Goal: Task Accomplishment & Management: Manage account settings

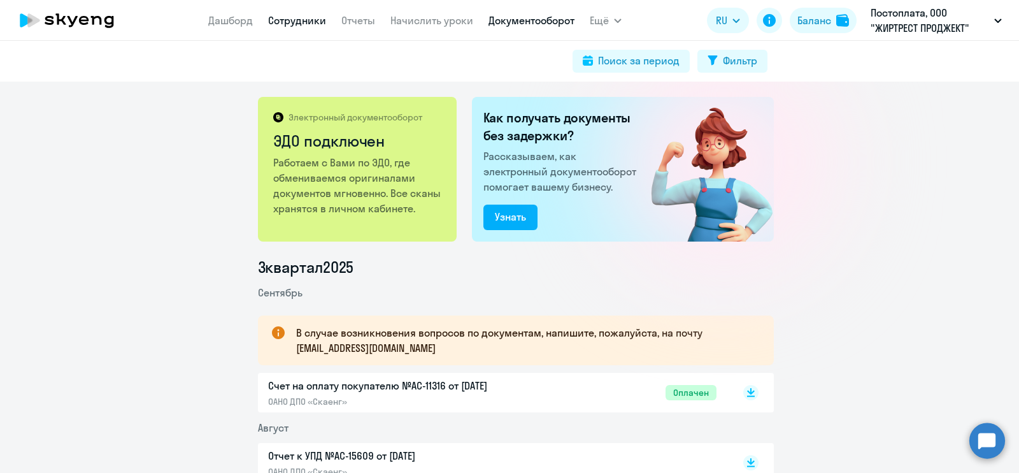
click at [305, 24] on link "Сотрудники" at bounding box center [297, 20] width 58 height 13
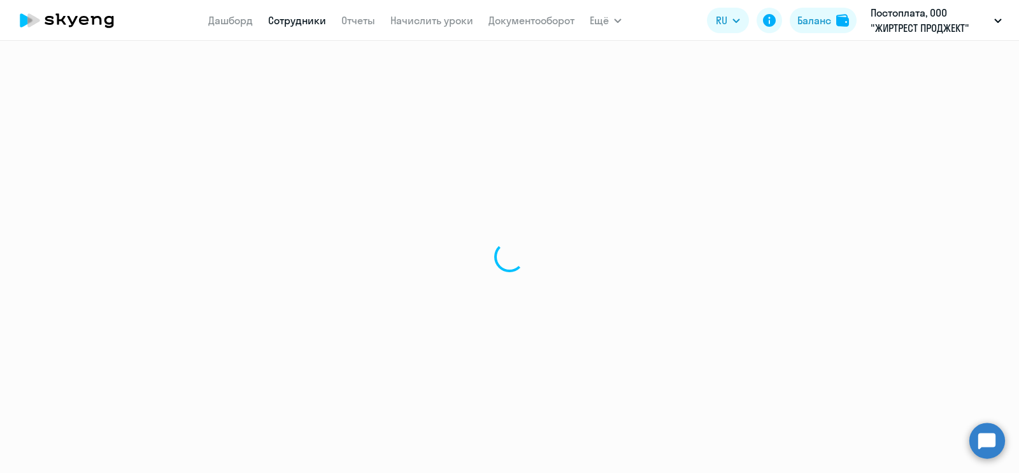
select select "30"
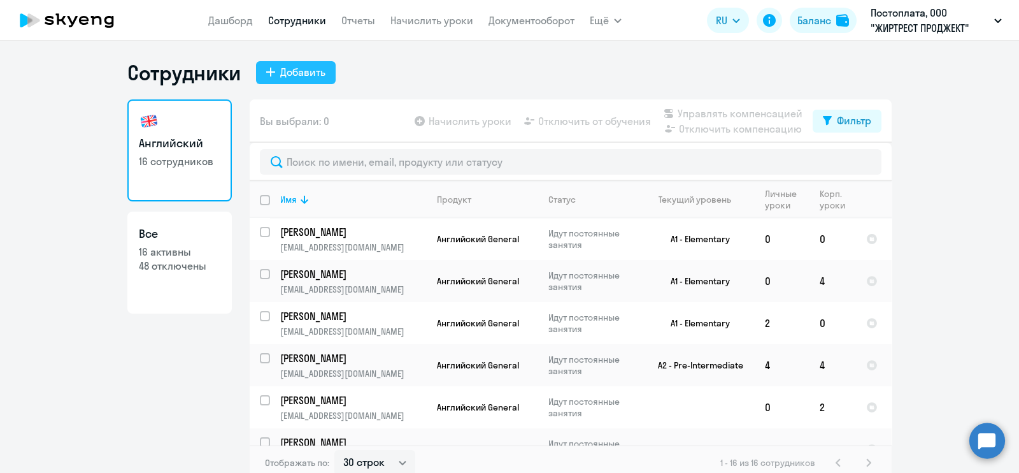
click at [309, 75] on div "Добавить" at bounding box center [302, 71] width 45 height 15
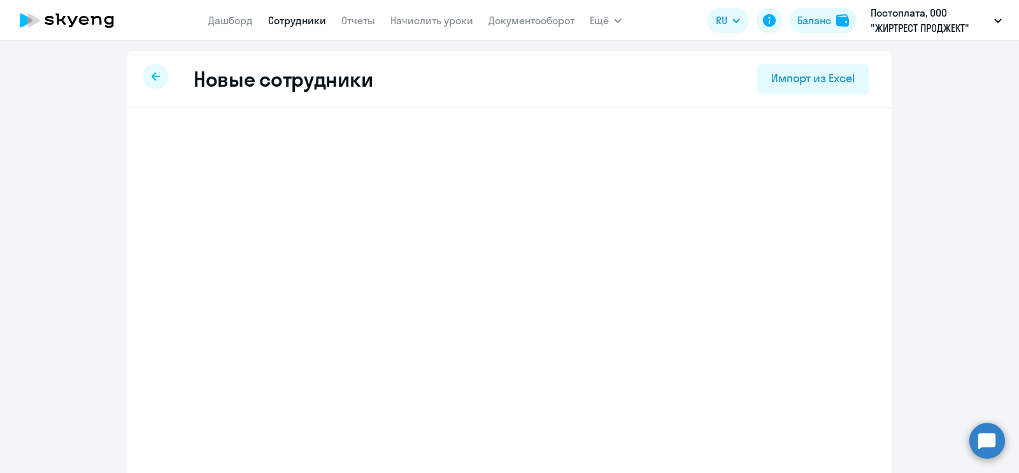
select select "english_adult_not_native_speaker"
select select "3"
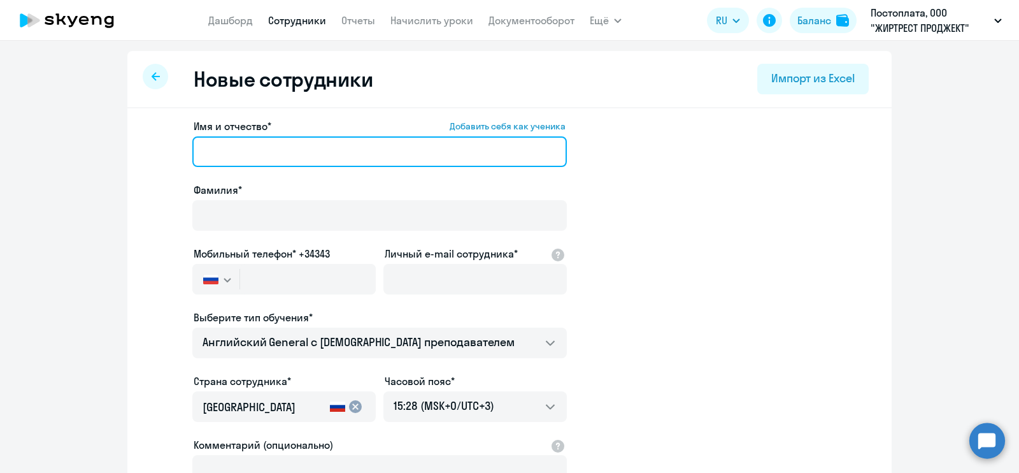
click at [278, 153] on input "Имя и отчество* Добавить себя как ученика" at bounding box center [379, 151] width 375 height 31
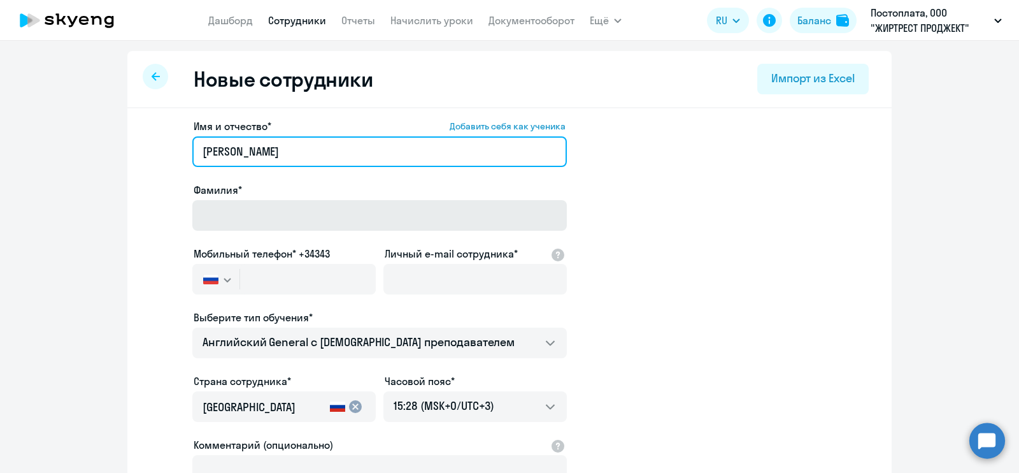
type input "[PERSON_NAME]"
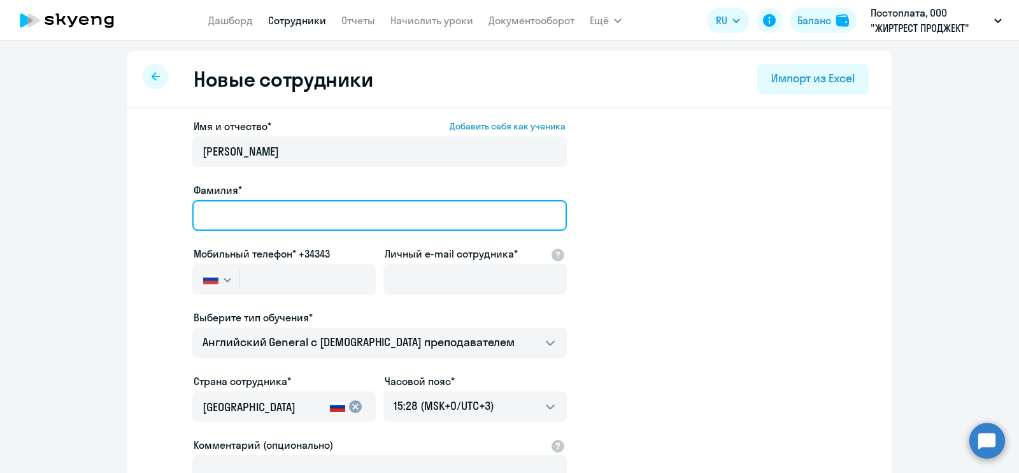
click at [255, 219] on input "Фамилия*" at bounding box center [379, 215] width 375 height 31
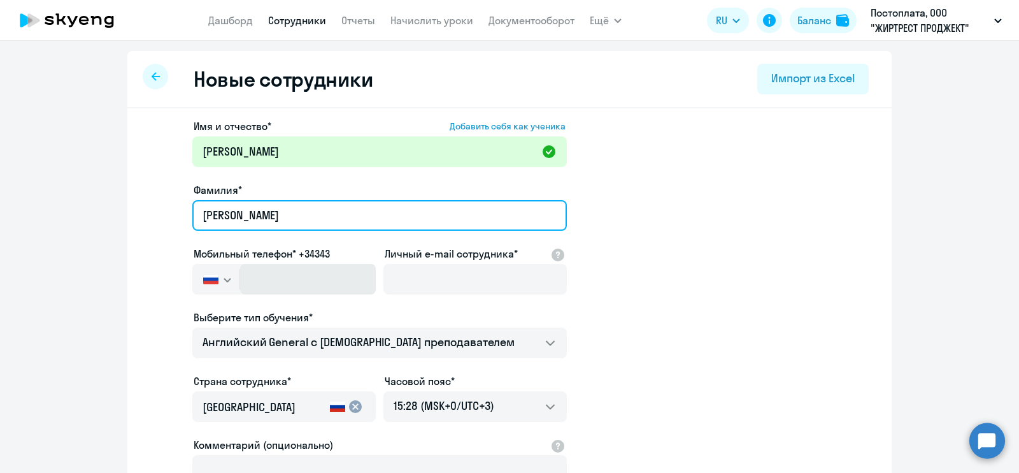
type input "[PERSON_NAME]"
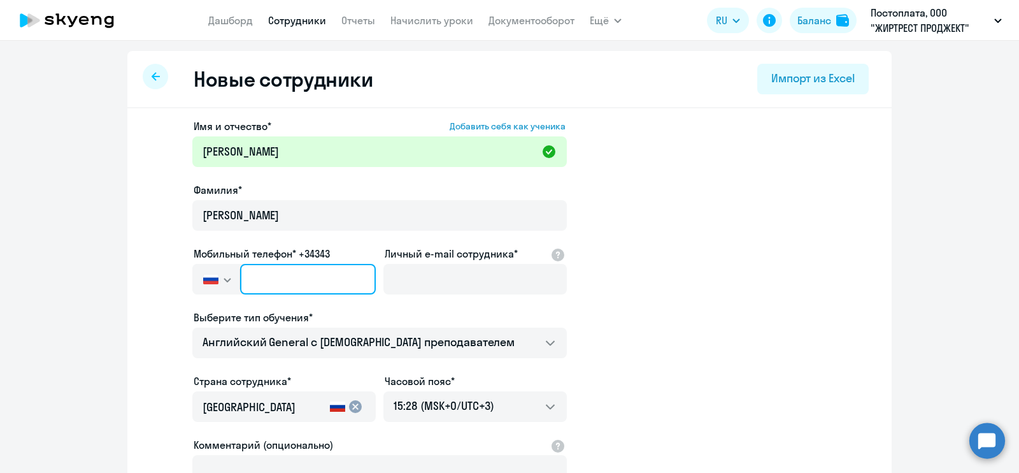
click at [277, 280] on input "text" at bounding box center [308, 279] width 136 height 31
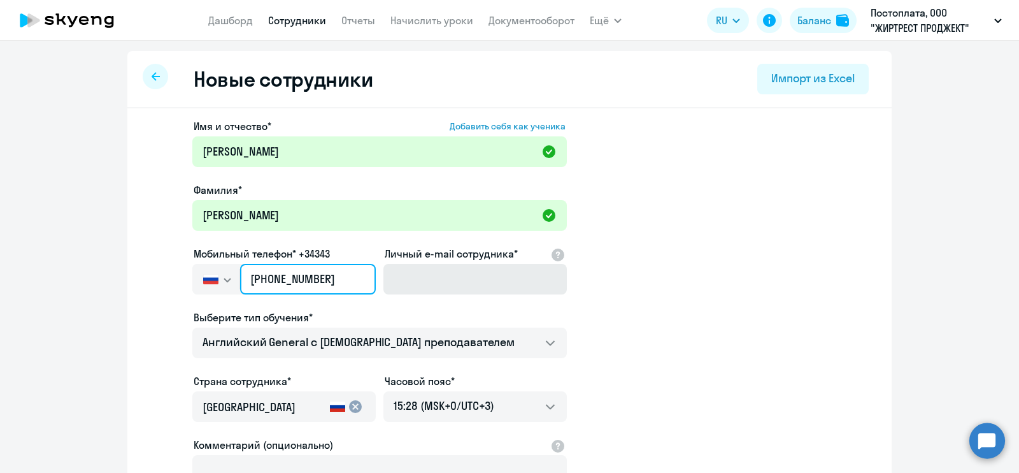
type input "[PHONE_NUMBER]"
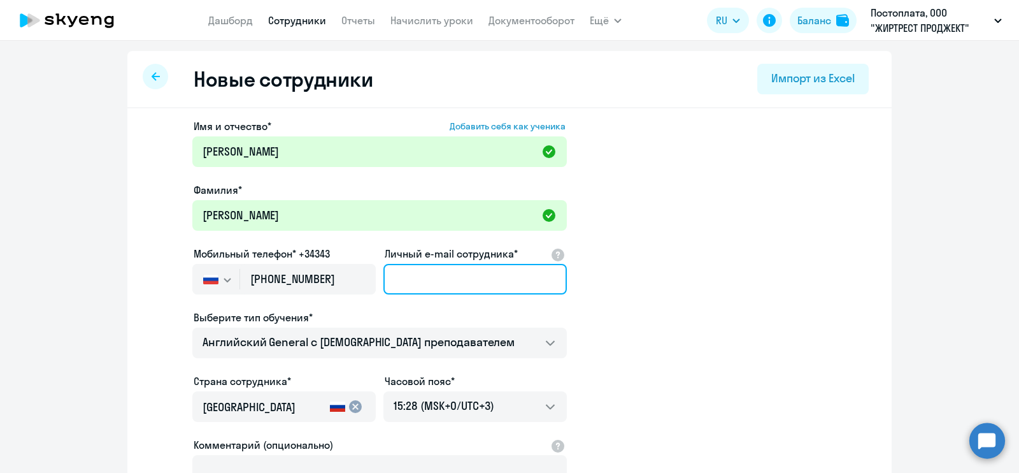
click at [486, 264] on input "Личный e-mail сотрудника*" at bounding box center [475, 279] width 183 height 31
paste input "[EMAIL_ADDRESS][DOMAIN_NAME]"
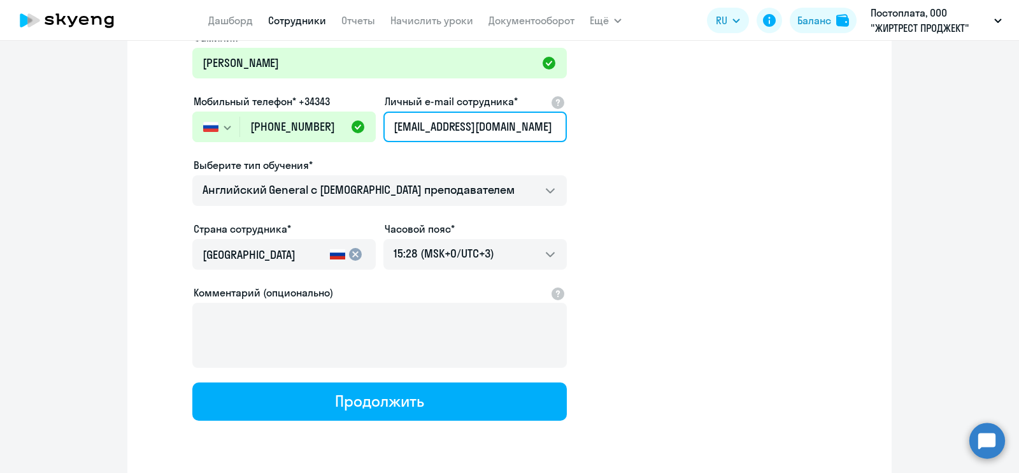
scroll to position [159, 0]
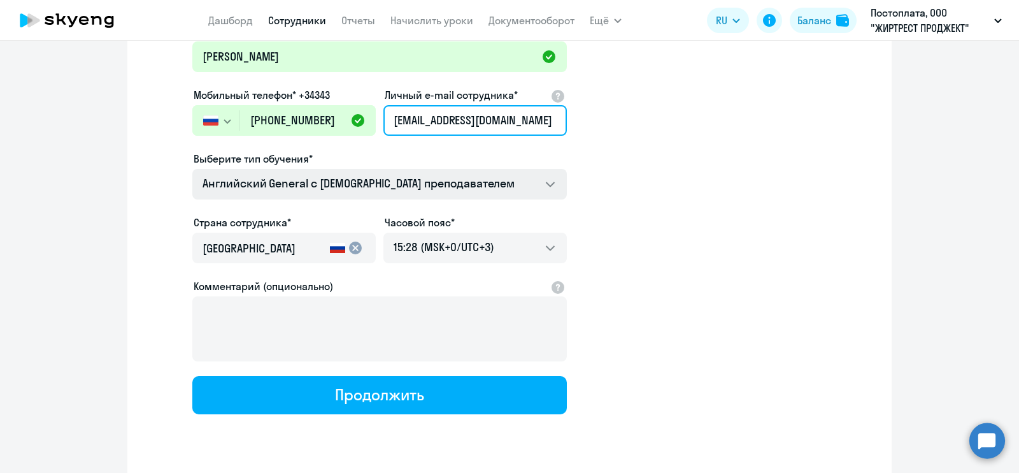
type input "[EMAIL_ADDRESS][DOMAIN_NAME]"
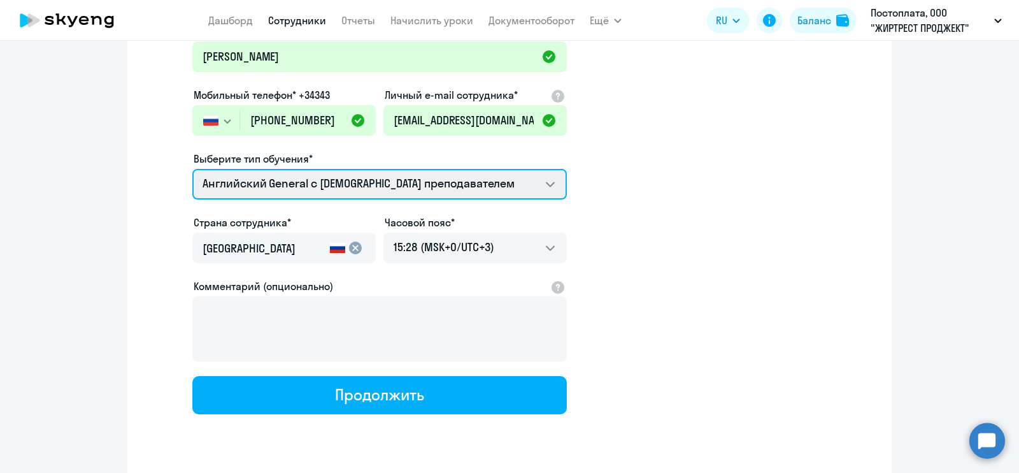
click at [545, 179] on select "Английский General с [DEMOGRAPHIC_DATA] преподавателем Премиум [DEMOGRAPHIC_DAT…" at bounding box center [379, 184] width 375 height 31
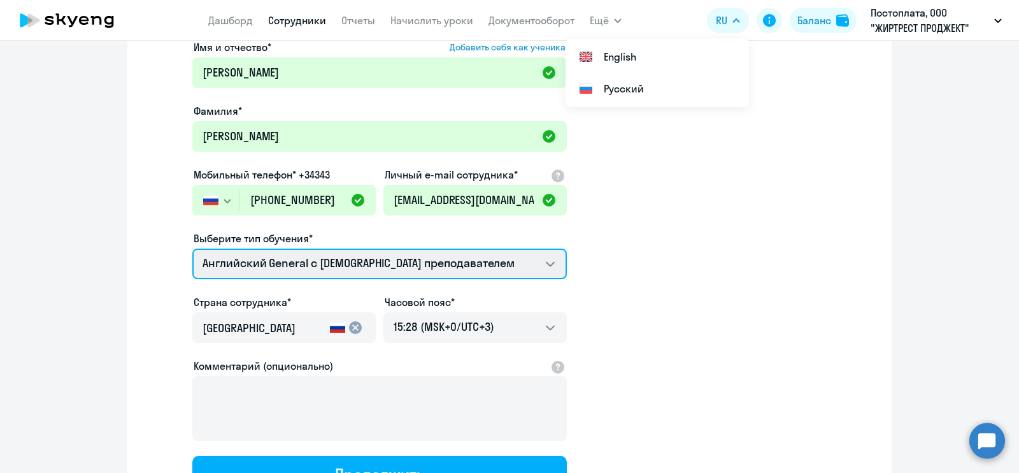
click at [487, 269] on select "Английский General с [DEMOGRAPHIC_DATA] преподавателем Премиум [DEMOGRAPHIC_DAT…" at bounding box center [379, 263] width 375 height 31
select select "english_adult_not_native_speaker_premium"
click at [192, 248] on select "Английский General с [DEMOGRAPHIC_DATA] преподавателем Премиум [DEMOGRAPHIC_DAT…" at bounding box center [379, 263] width 375 height 31
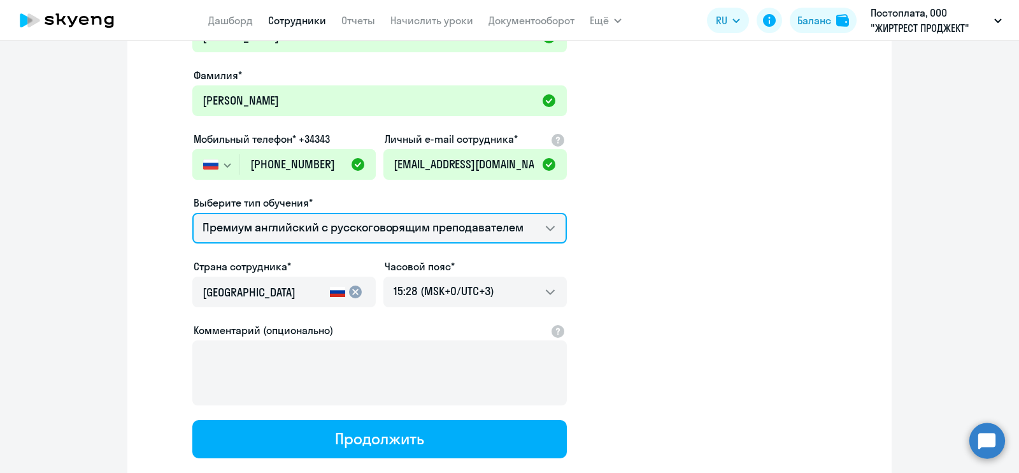
scroll to position [159, 0]
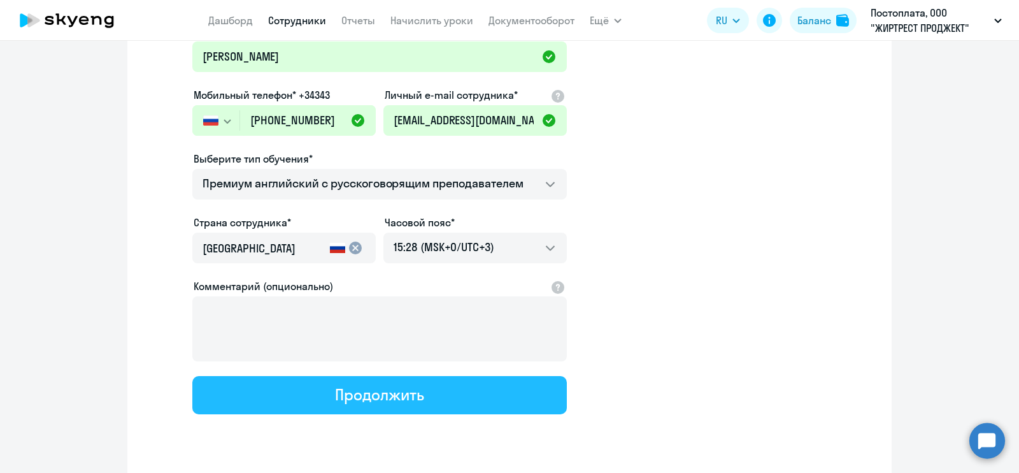
drag, startPoint x: 245, startPoint y: 401, endPoint x: 303, endPoint y: 393, distance: 58.5
click at [245, 400] on button "Продолжить" at bounding box center [379, 395] width 375 height 38
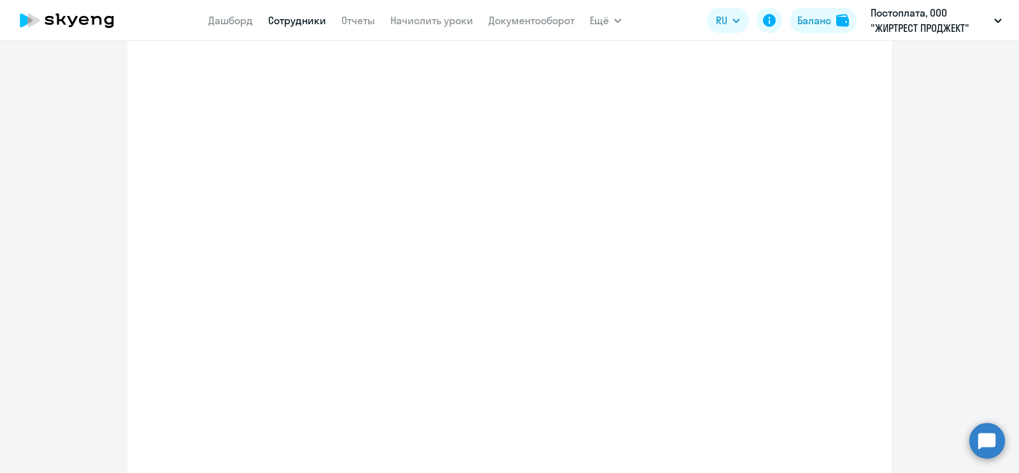
select select "english_adult_not_native_speaker_premium"
select select "3"
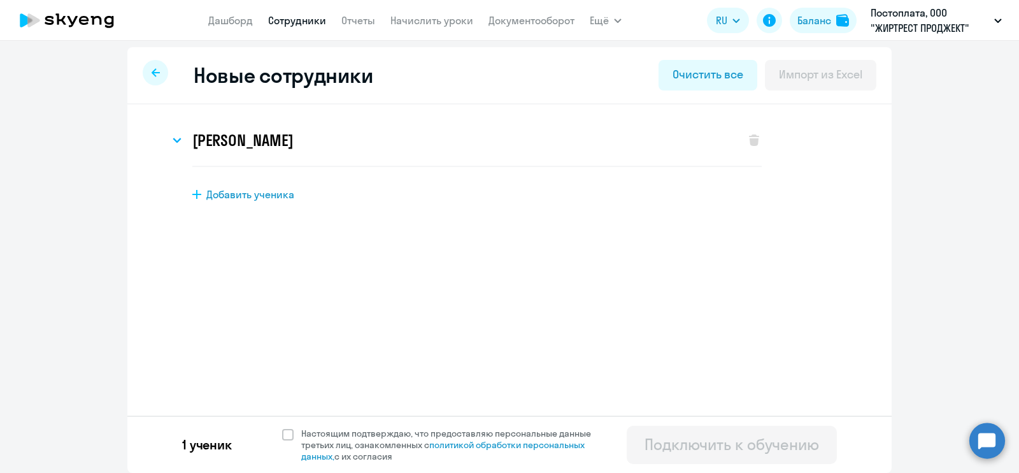
scroll to position [0, 0]
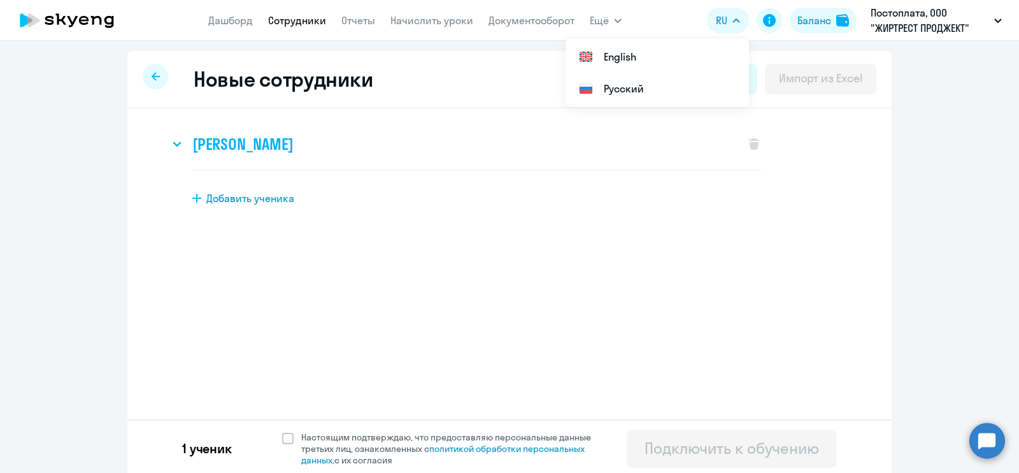
click at [236, 154] on div "[PERSON_NAME]" at bounding box center [450, 143] width 563 height 51
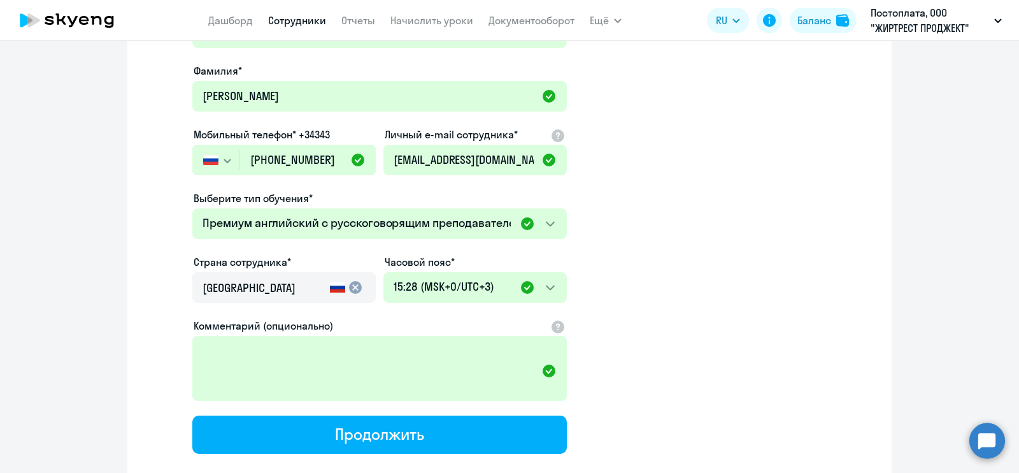
scroll to position [292, 0]
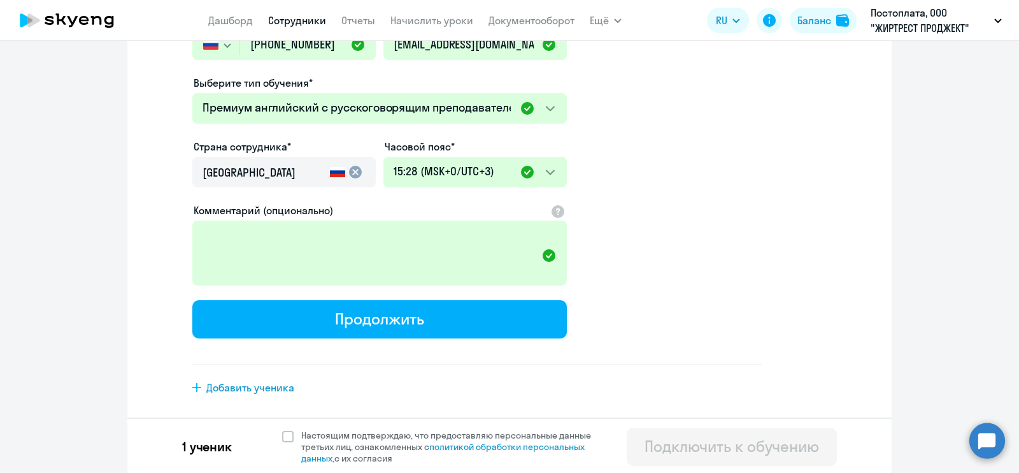
drag, startPoint x: 363, startPoint y: 315, endPoint x: 787, endPoint y: 306, distance: 424.4
click at [362, 315] on div "Продолжить" at bounding box center [379, 318] width 89 height 20
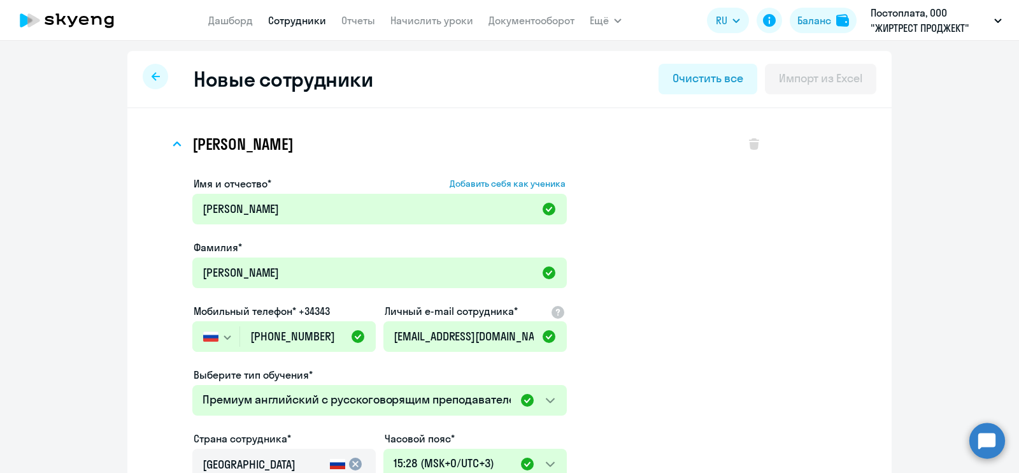
select select "english_adult_not_native_speaker_premium"
select select "3"
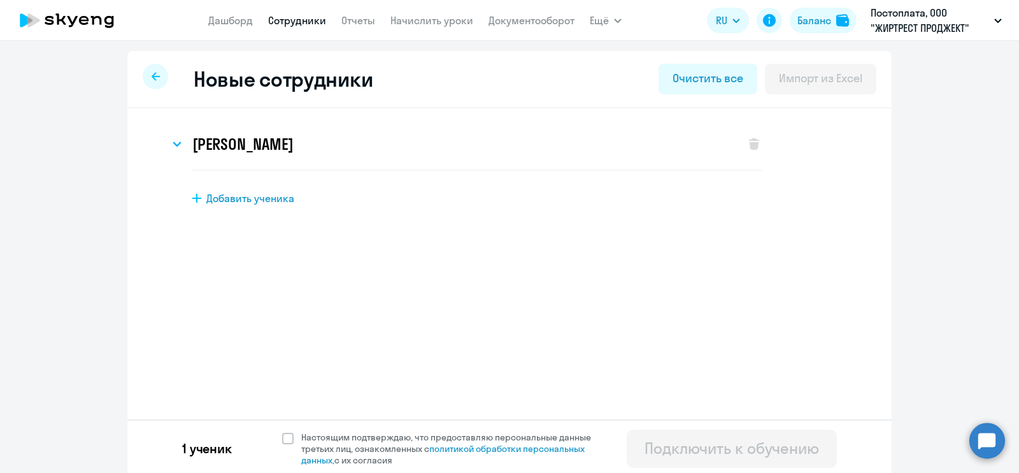
click at [240, 197] on span "Добавить ученика" at bounding box center [250, 198] width 88 height 14
select select "english_adult_not_native_speaker"
select select "3"
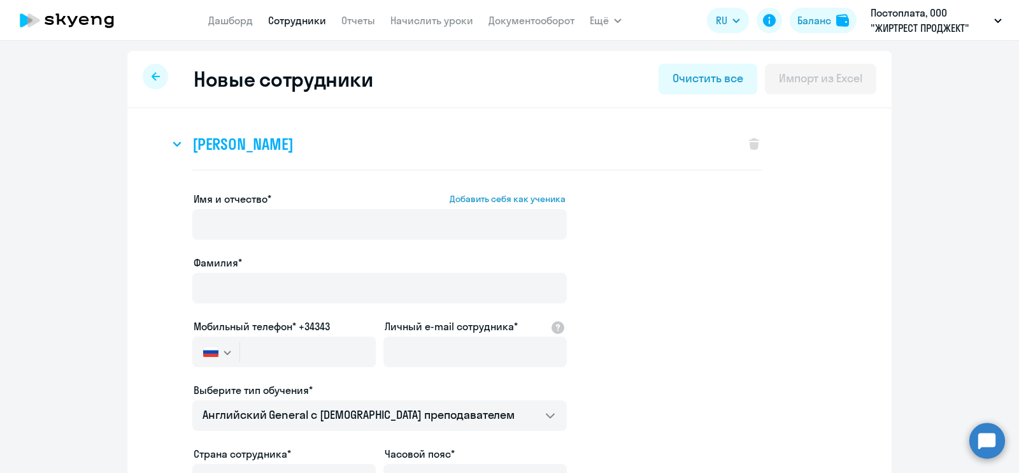
click at [177, 142] on svg-icon at bounding box center [176, 143] width 15 height 15
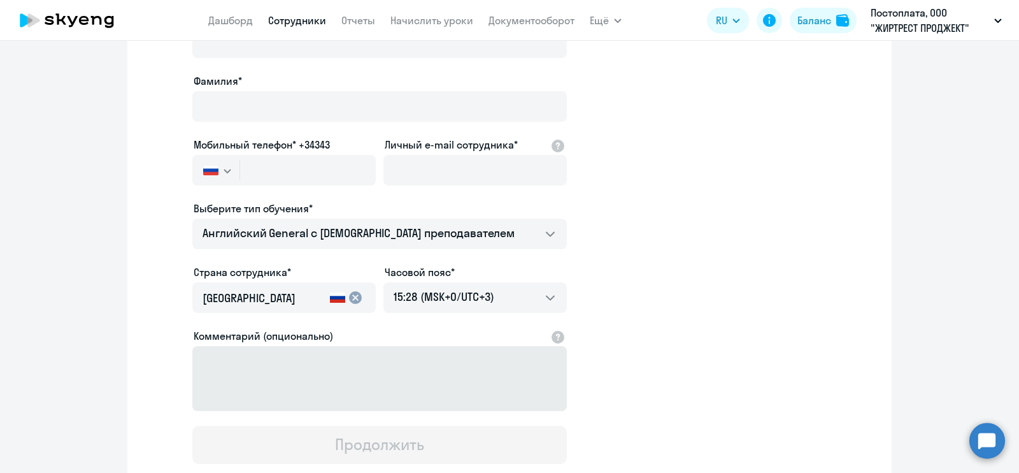
scroll to position [746, 0]
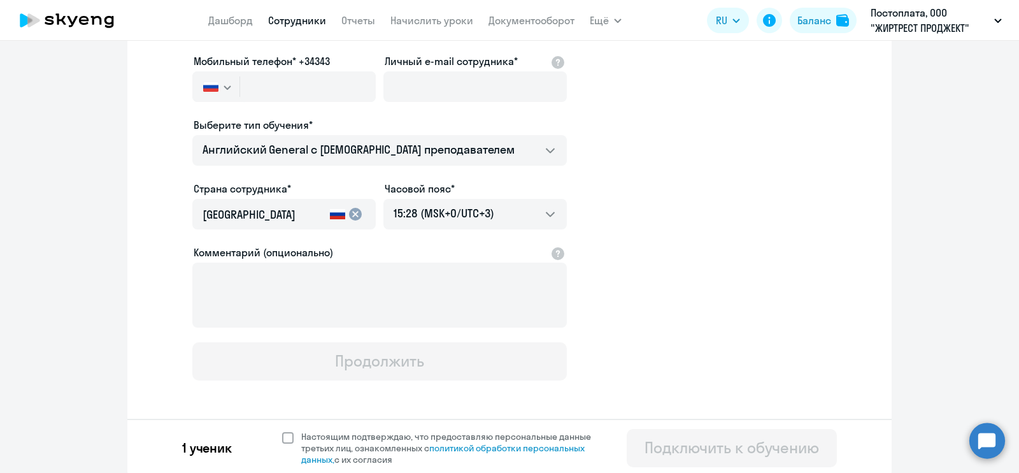
click at [282, 432] on span at bounding box center [287, 437] width 11 height 11
click at [282, 430] on input "Настоящим подтверждаю, что предоставляю персональные данные третьих лиц, ознако…" at bounding box center [282, 430] width 1 height 1
checkbox input "true"
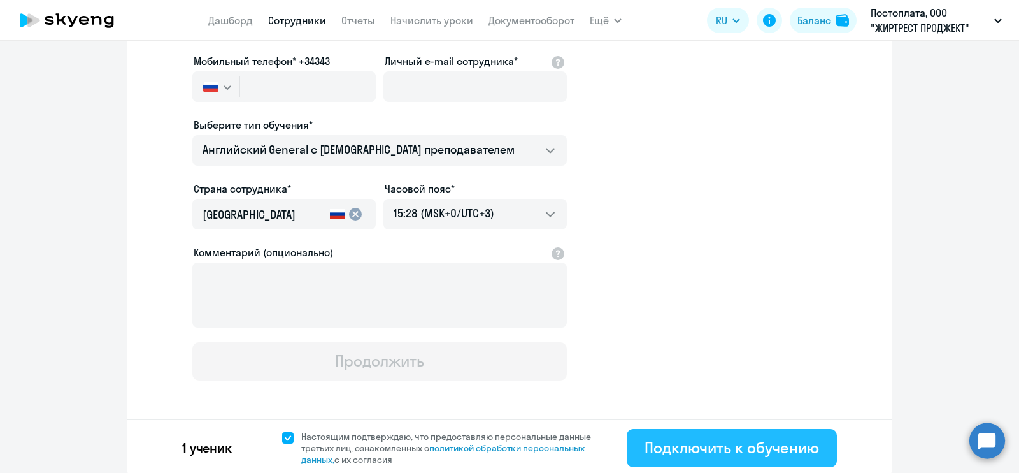
click at [749, 442] on div "Подключить к обучению" at bounding box center [732, 447] width 175 height 20
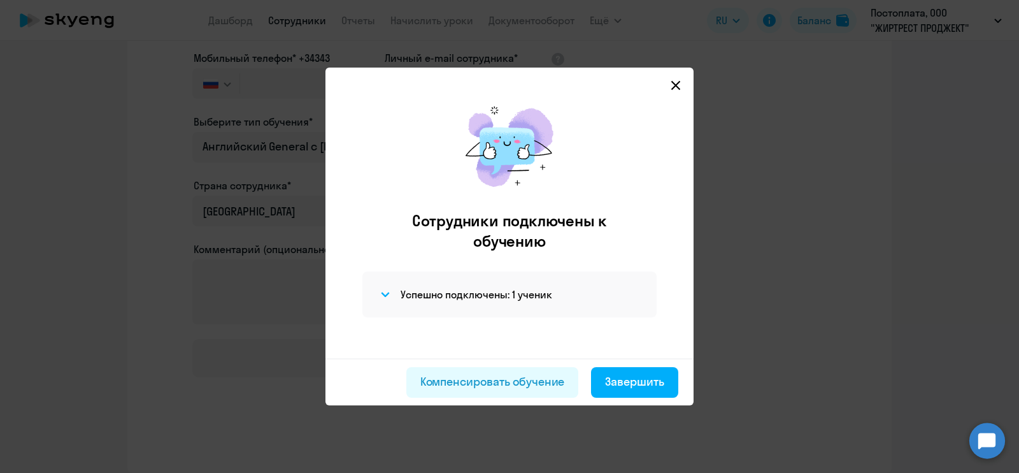
scroll to position [194, 0]
click at [647, 377] on div "Завершить" at bounding box center [634, 381] width 59 height 17
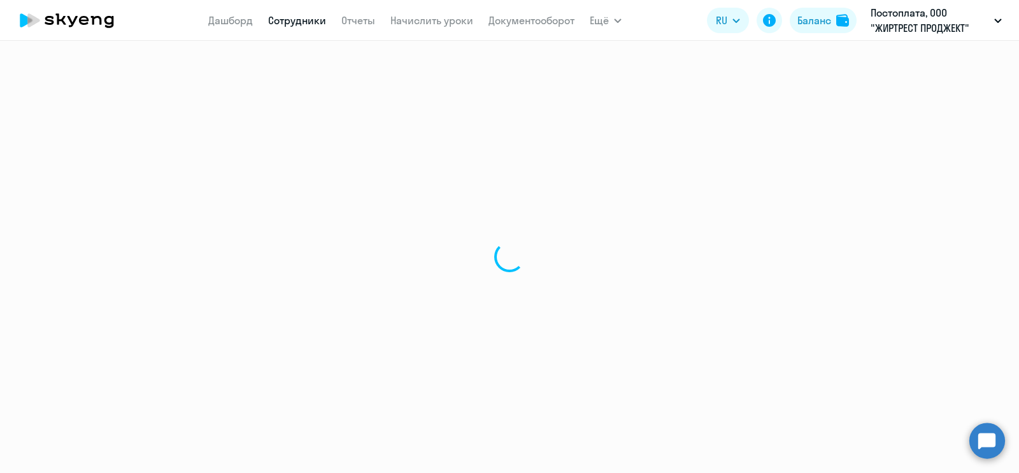
select select "30"
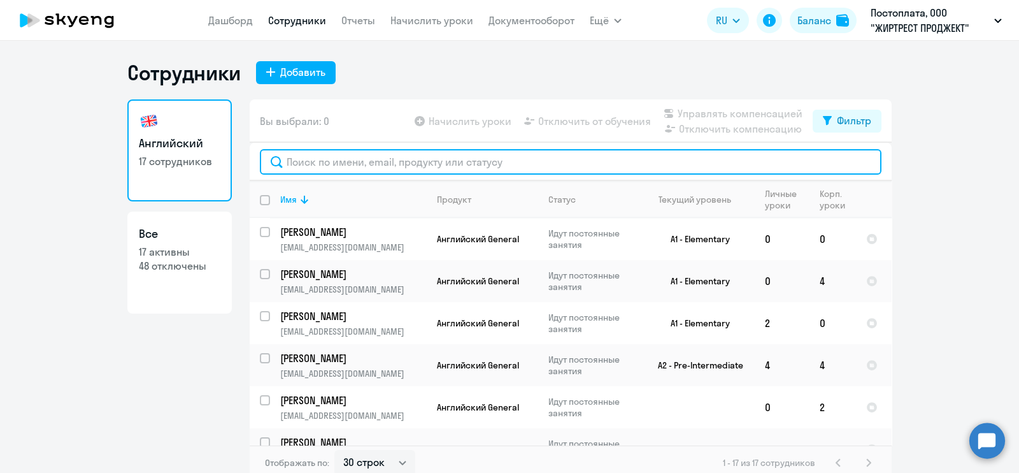
click at [366, 169] on input "text" at bounding box center [571, 161] width 622 height 25
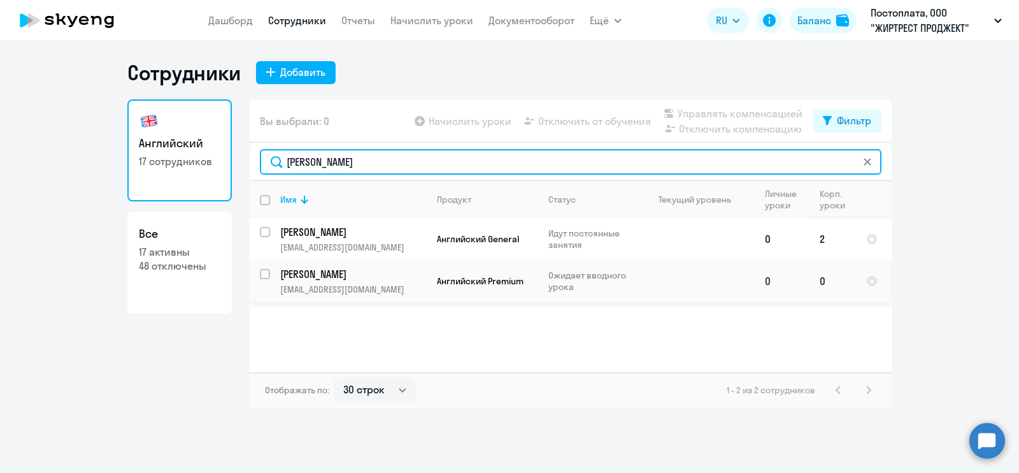
type input "[PERSON_NAME]"
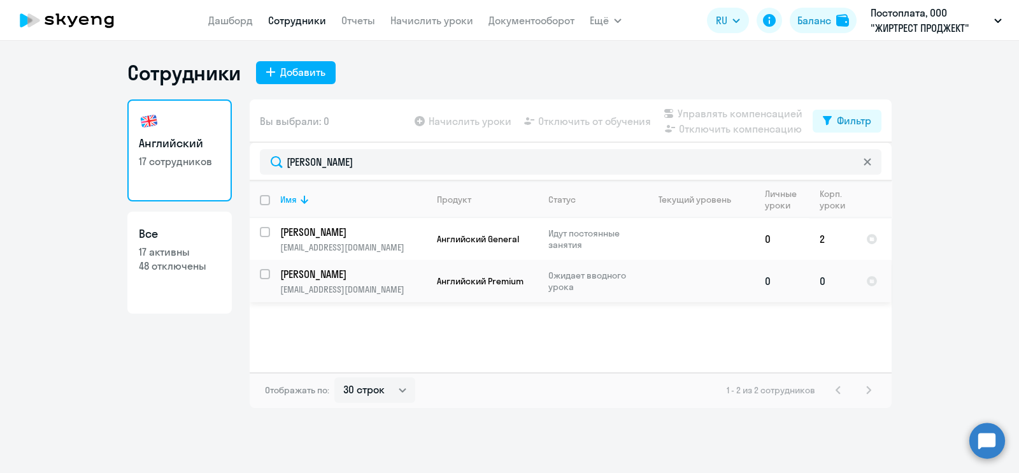
click at [677, 279] on td at bounding box center [695, 281] width 118 height 42
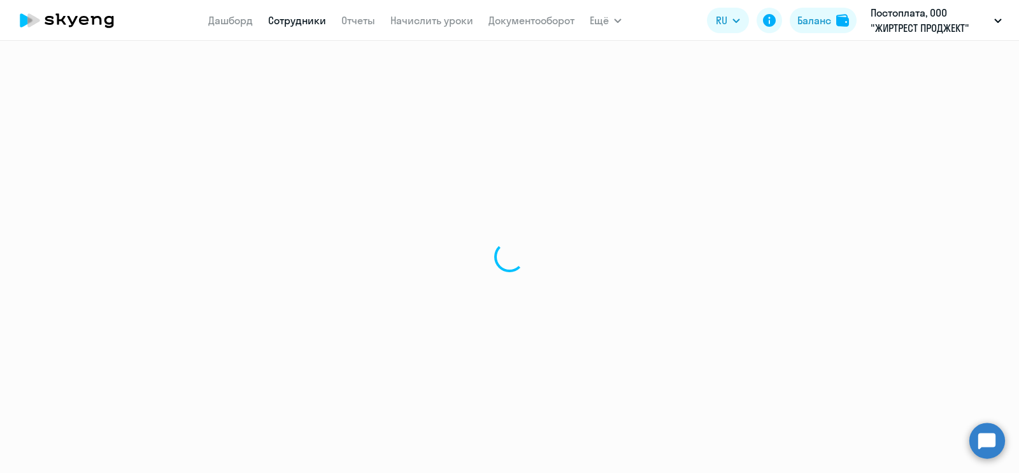
select select "english"
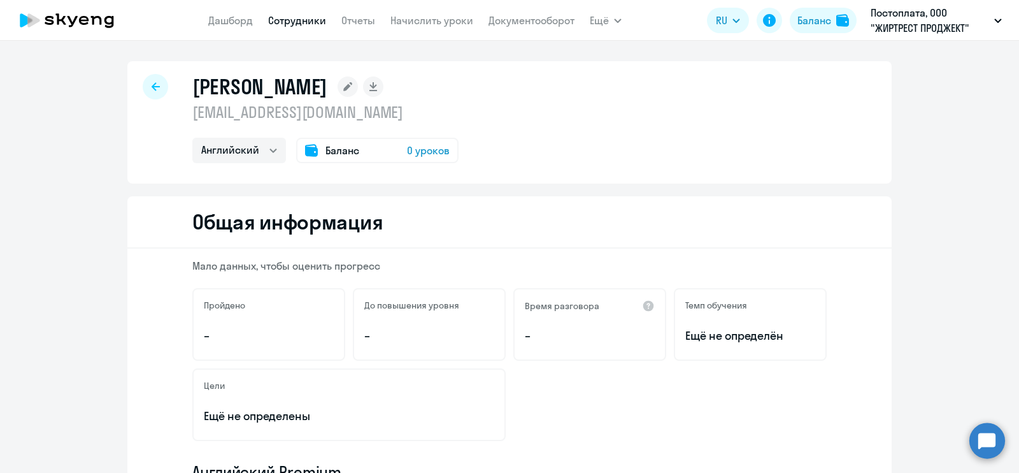
click at [414, 147] on span "0 уроков" at bounding box center [428, 150] width 43 height 15
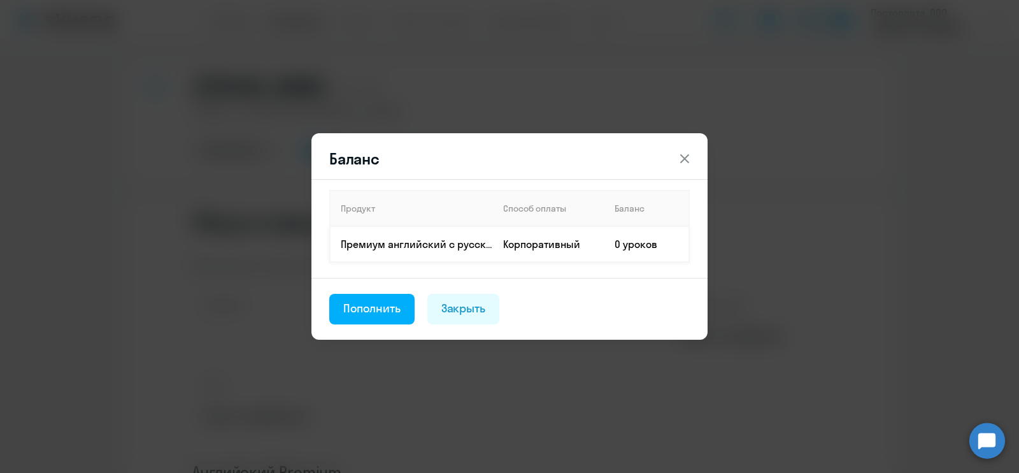
drag, startPoint x: 642, startPoint y: 248, endPoint x: 565, endPoint y: 253, distance: 77.2
click at [637, 247] on td "0 уроков" at bounding box center [647, 244] width 85 height 36
click at [384, 310] on div "Пополнить" at bounding box center [371, 308] width 57 height 17
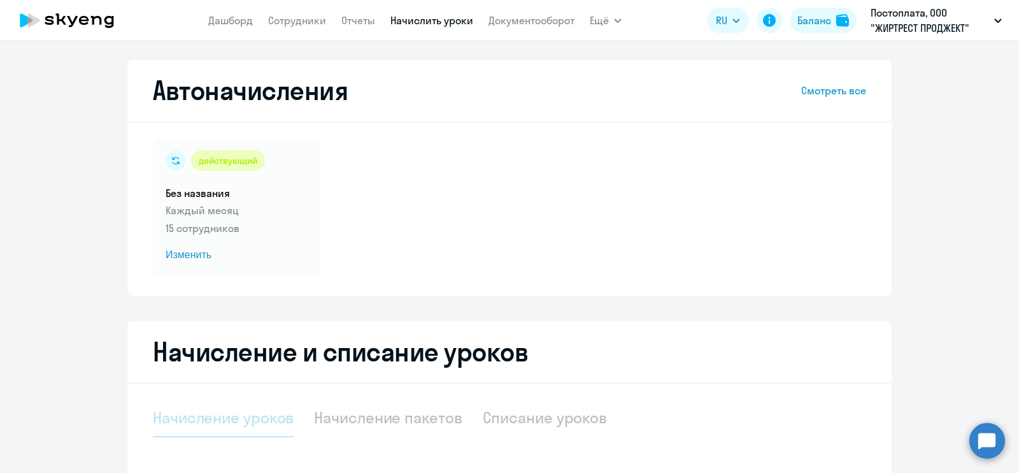
select select "10"
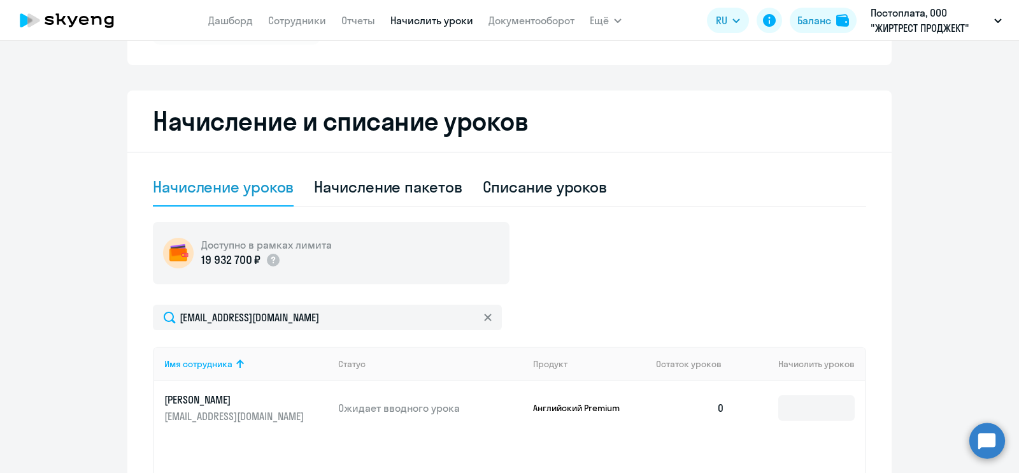
scroll to position [318, 0]
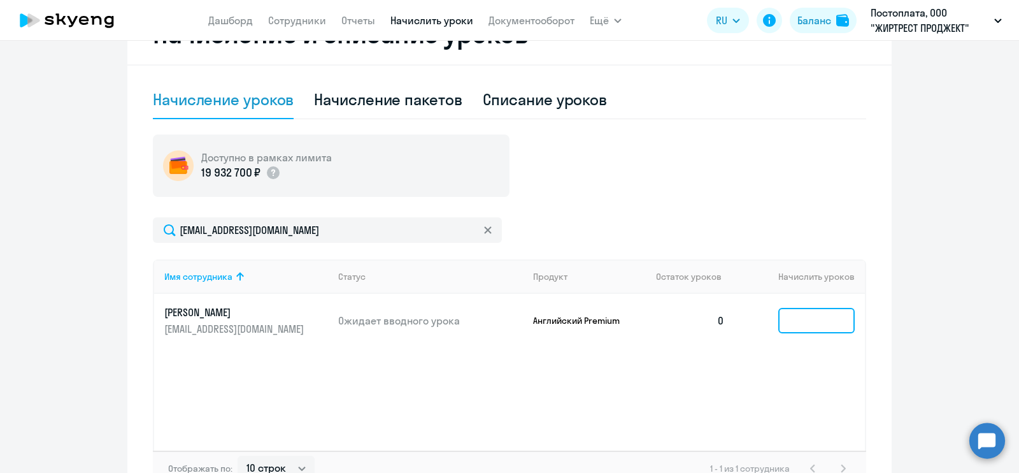
click at [797, 310] on input at bounding box center [817, 320] width 76 height 25
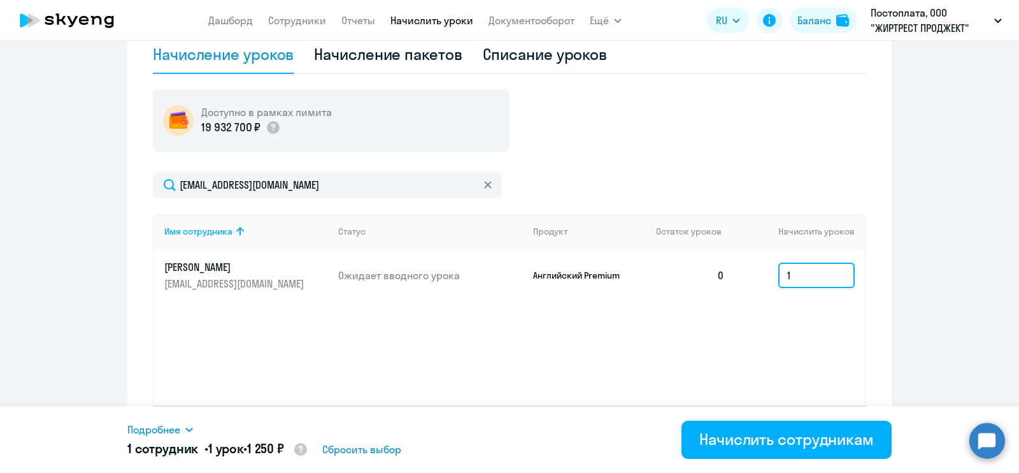
scroll to position [403, 0]
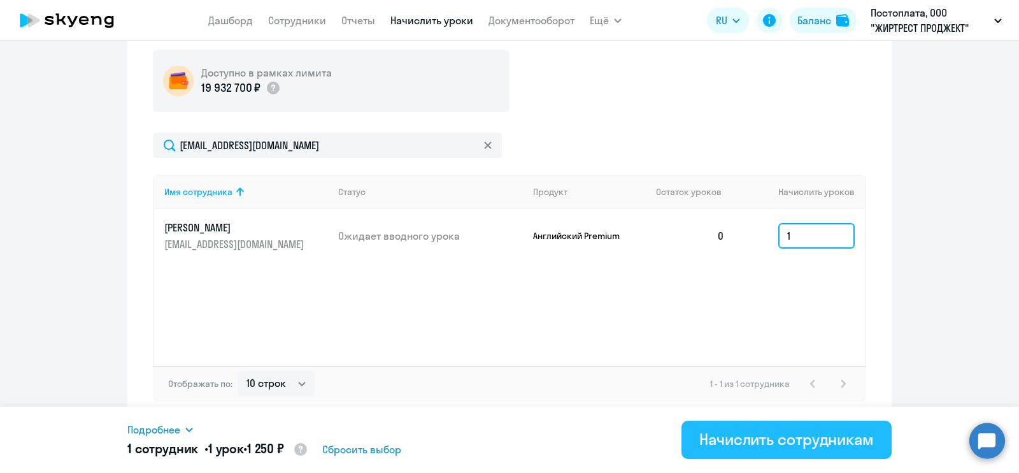
type input "1"
click at [823, 451] on button "Начислить сотрудникам" at bounding box center [787, 439] width 210 height 38
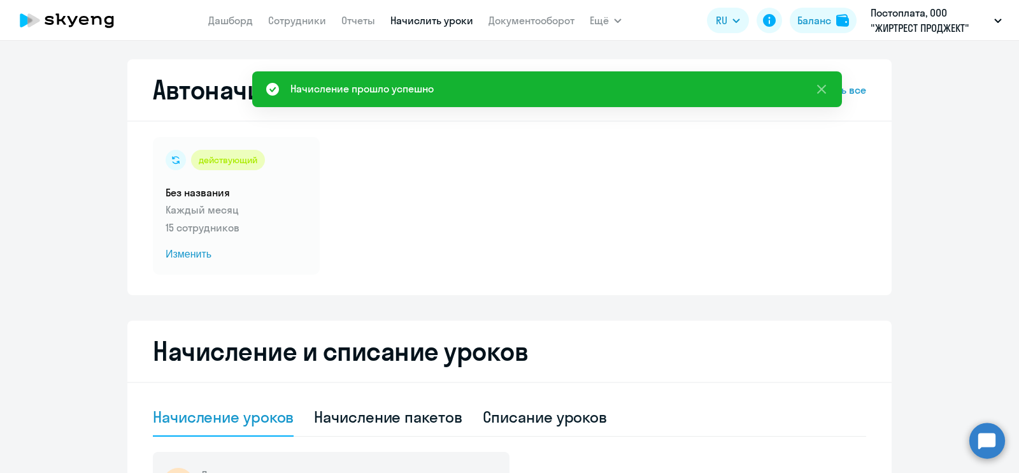
scroll to position [0, 0]
click at [312, 25] on link "Сотрудники" at bounding box center [297, 20] width 58 height 13
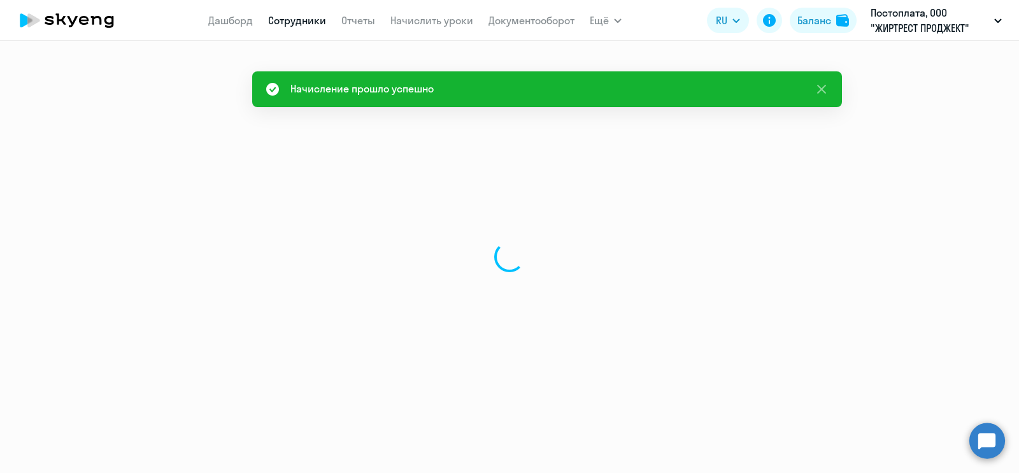
select select "30"
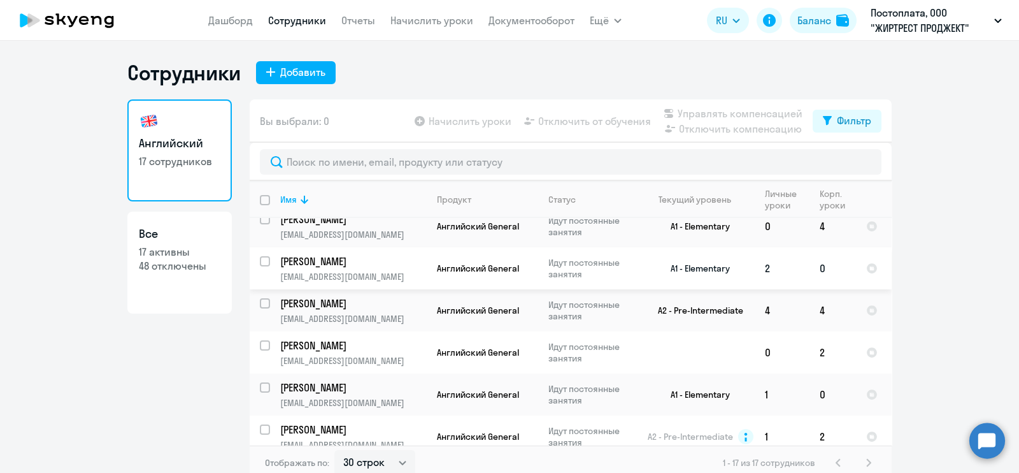
scroll to position [79, 0]
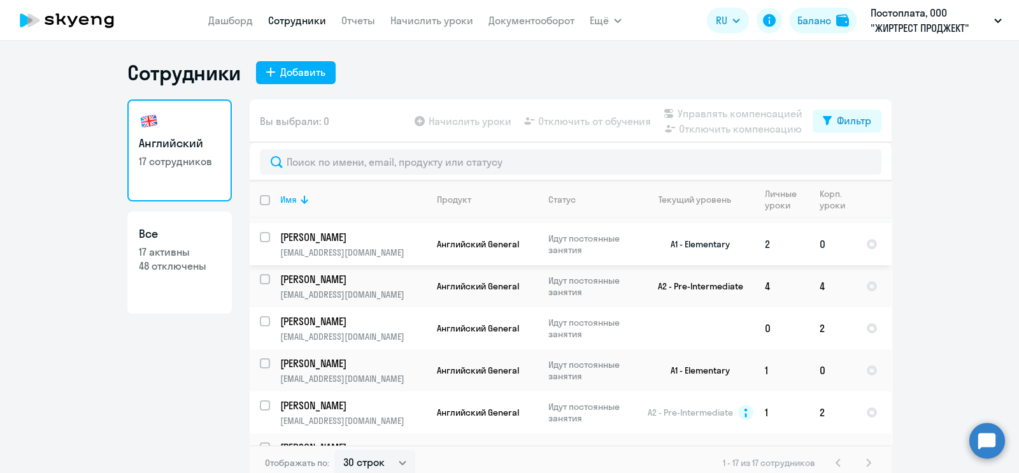
click at [260, 232] on input "select row 41137304" at bounding box center [272, 244] width 25 height 25
checkbox input "true"
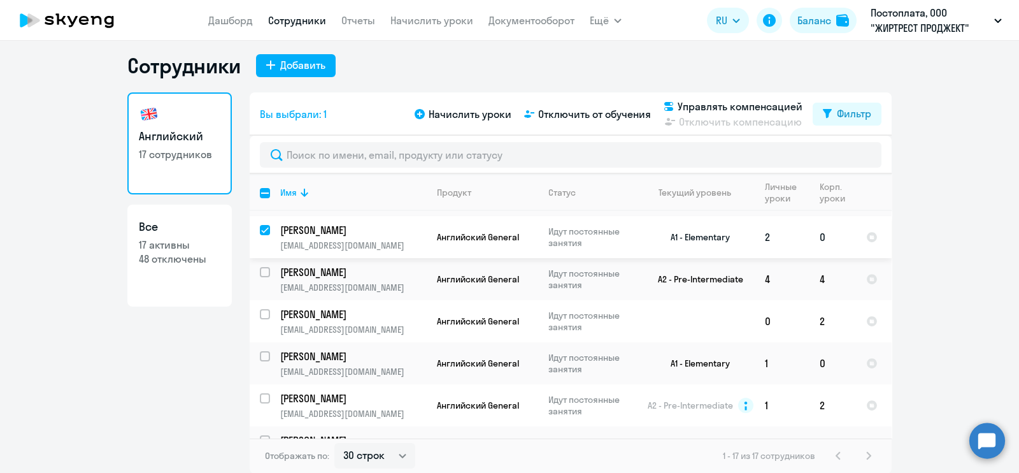
click at [346, 232] on p "[PERSON_NAME]" at bounding box center [352, 230] width 144 height 14
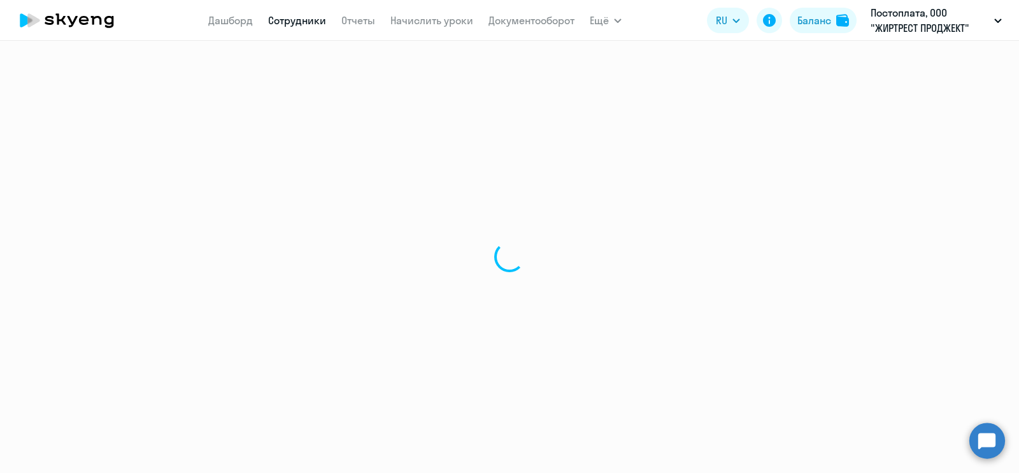
select select "english"
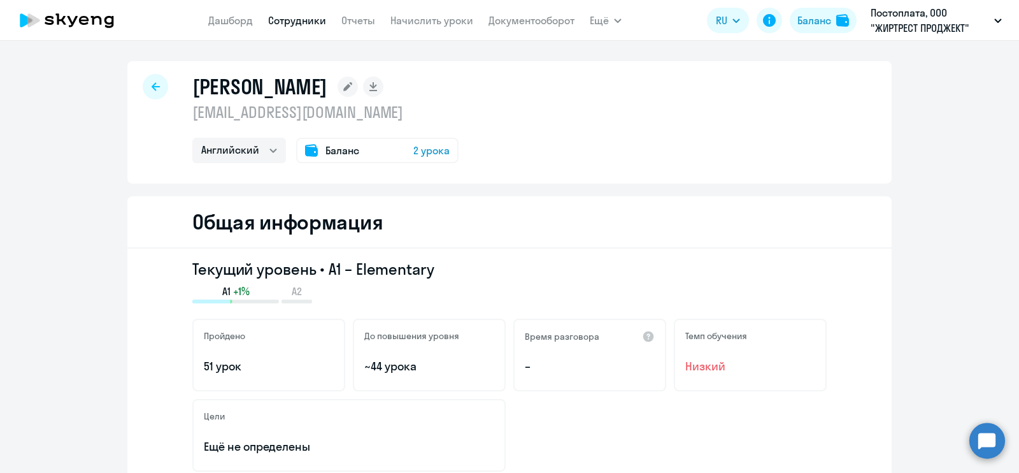
click at [434, 155] on span "2 урока" at bounding box center [431, 150] width 36 height 15
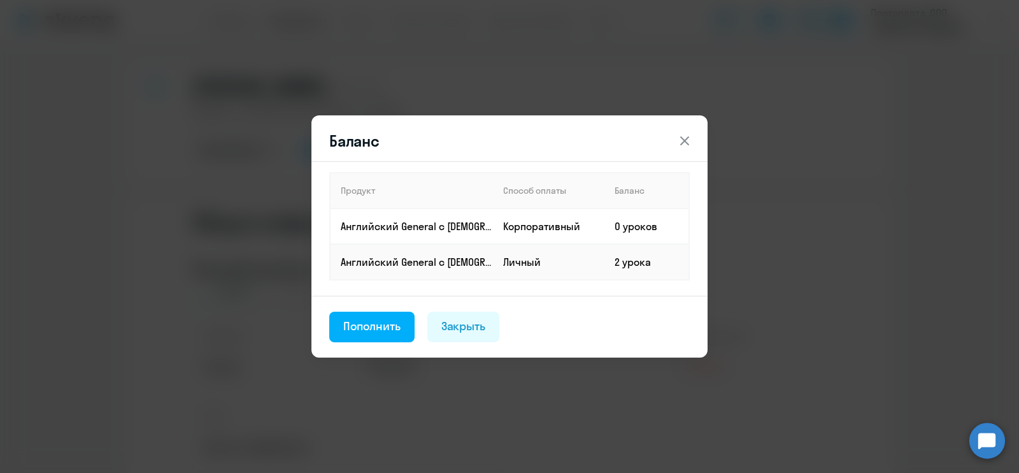
click at [682, 143] on icon at bounding box center [684, 140] width 9 height 9
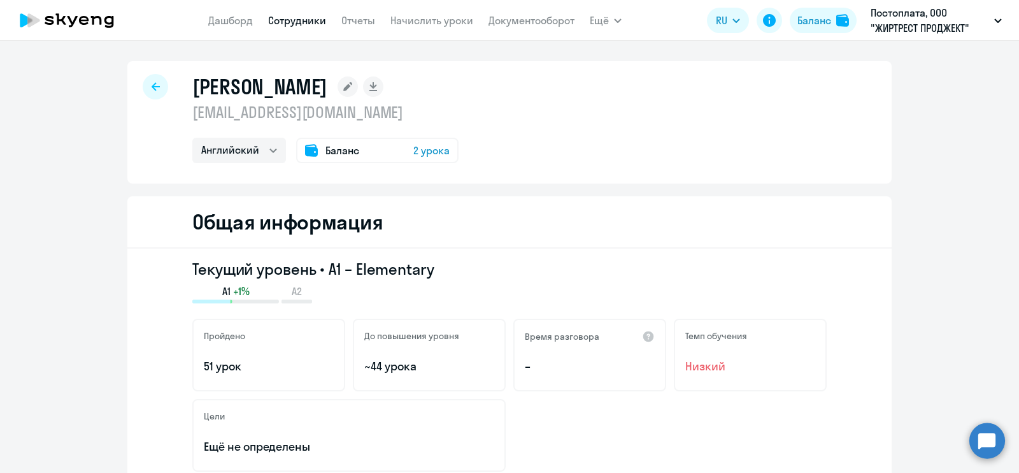
click at [338, 148] on span "Баланс" at bounding box center [343, 150] width 34 height 15
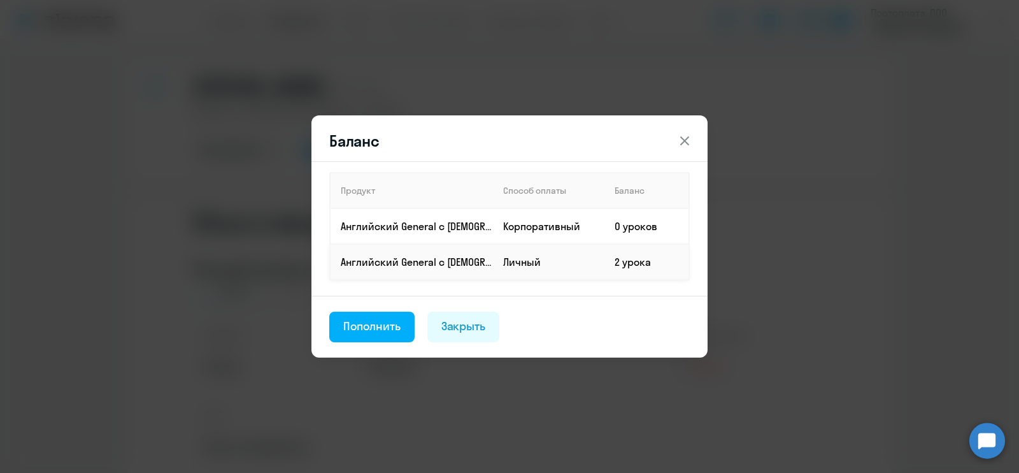
click at [612, 264] on td "2 урока" at bounding box center [647, 262] width 85 height 36
click at [647, 256] on td "2 урока" at bounding box center [647, 262] width 85 height 36
drag, startPoint x: 694, startPoint y: 140, endPoint x: 679, endPoint y: 140, distance: 15.3
click at [693, 140] on button at bounding box center [684, 140] width 25 height 25
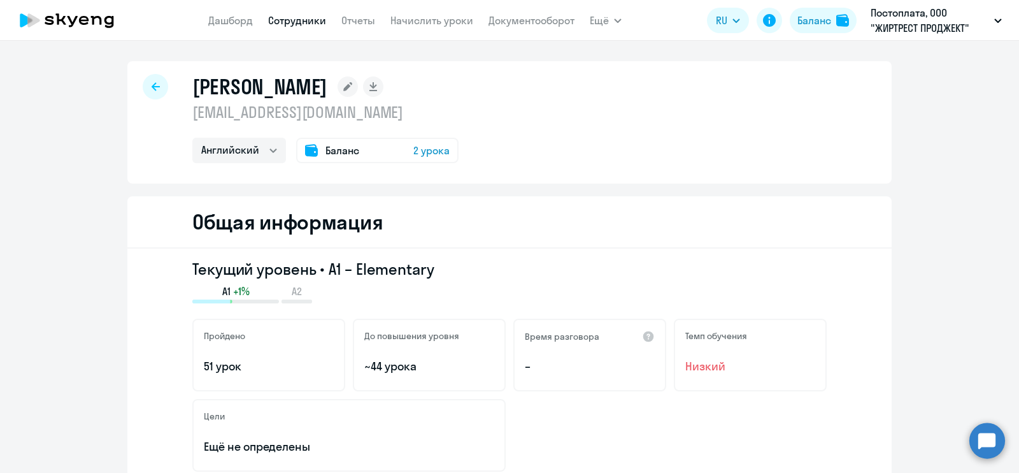
click at [152, 84] on icon at bounding box center [156, 86] width 8 height 9
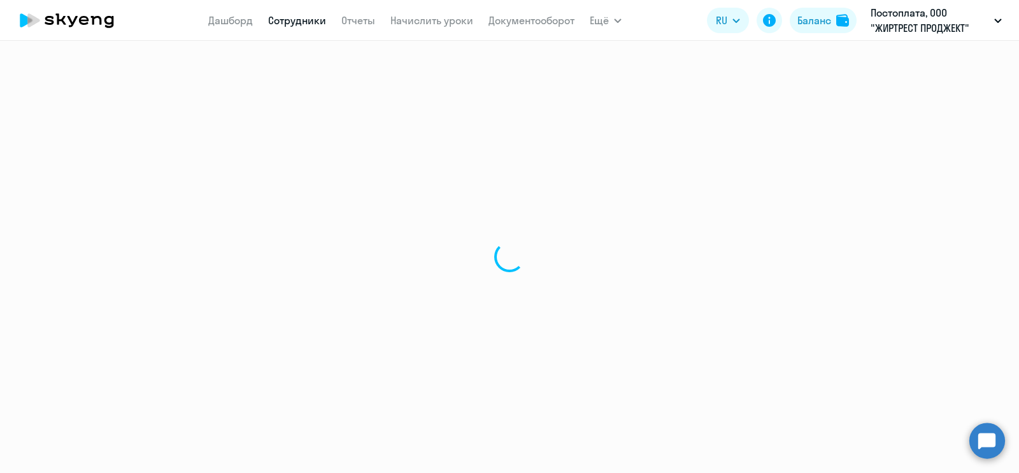
select select "30"
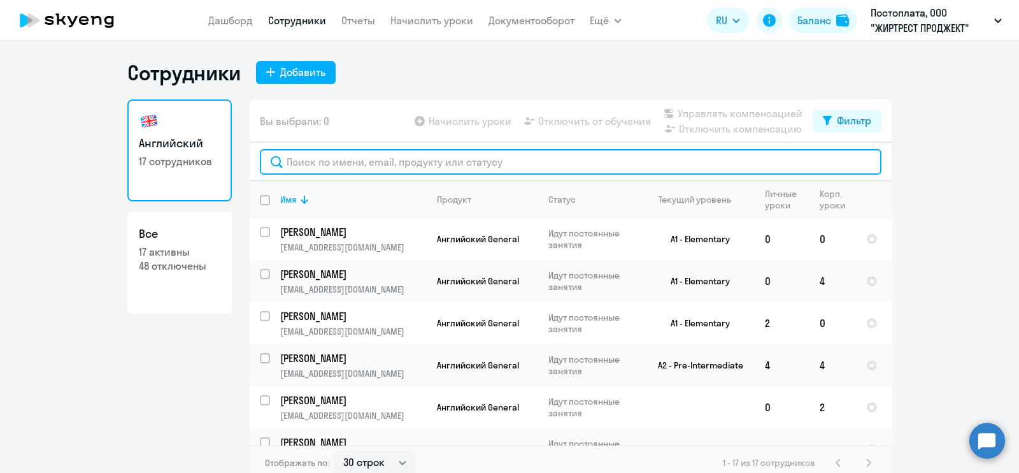
click at [373, 161] on input "text" at bounding box center [571, 161] width 622 height 25
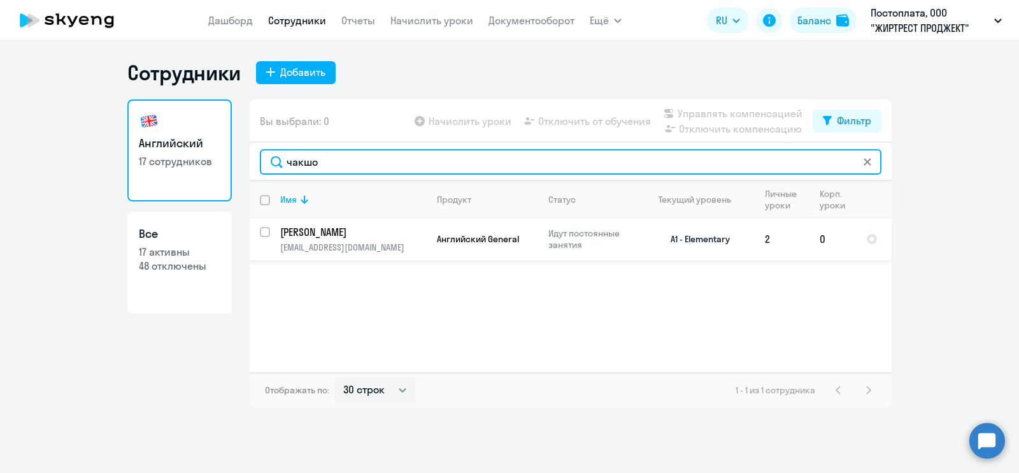
type input "чакшо"
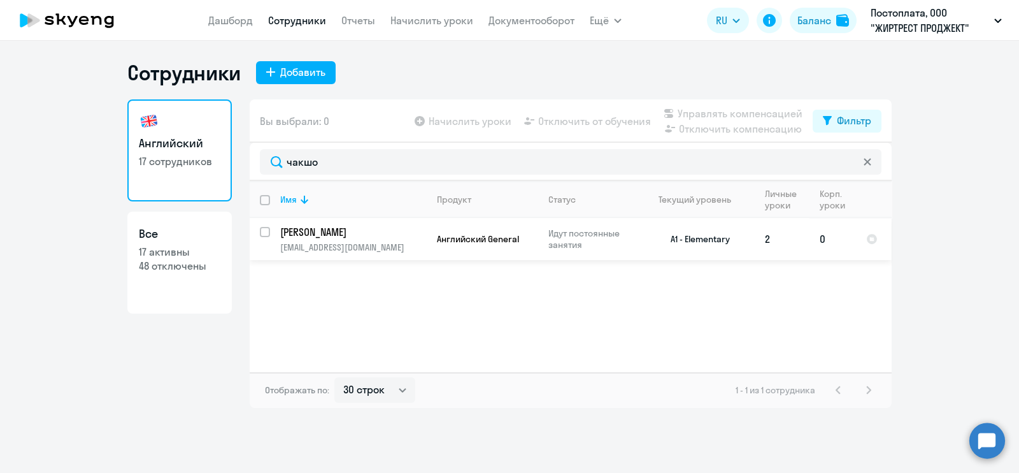
click at [268, 230] on input "select row 41137304" at bounding box center [272, 239] width 25 height 25
checkbox input "true"
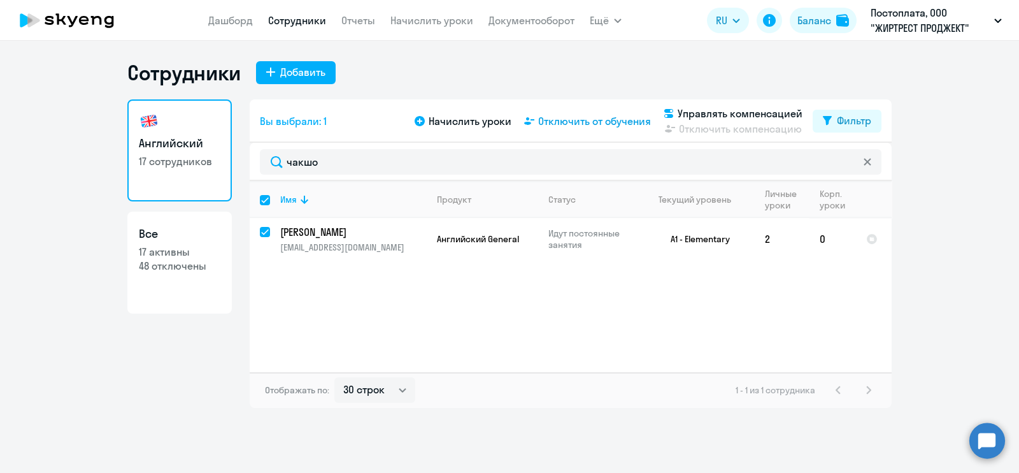
click at [608, 120] on span "Отключить от обучения" at bounding box center [594, 120] width 113 height 15
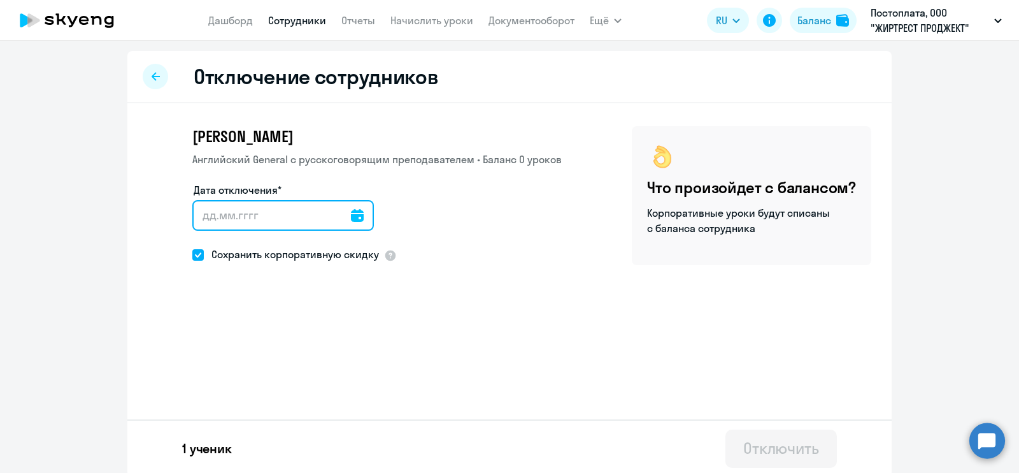
click at [336, 217] on div at bounding box center [283, 215] width 182 height 31
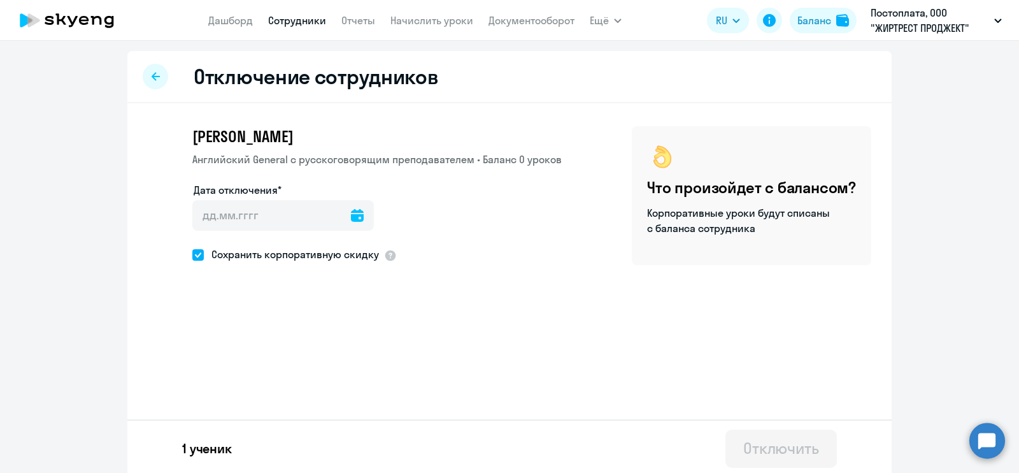
click at [351, 212] on icon at bounding box center [357, 215] width 13 height 13
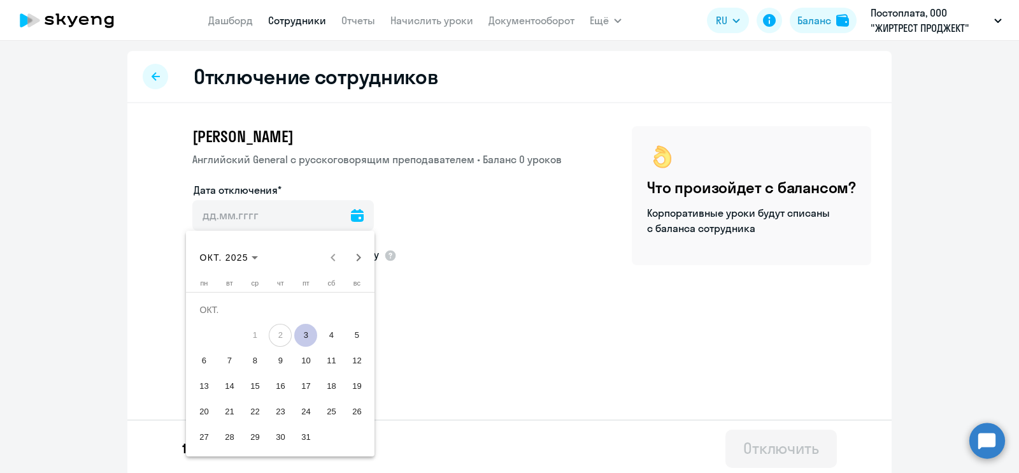
click at [301, 336] on span "3" at bounding box center [305, 335] width 23 height 23
type input "[DATE]"
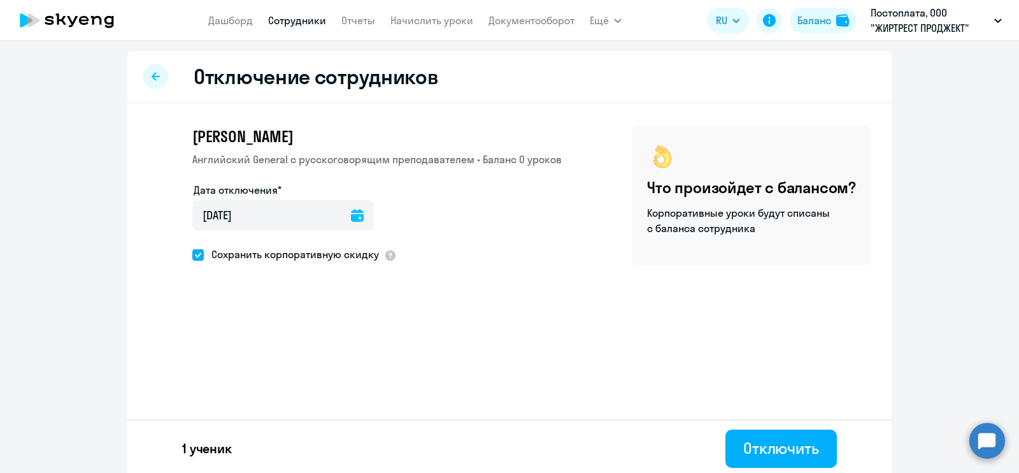
drag, startPoint x: 191, startPoint y: 259, endPoint x: 316, endPoint y: 272, distance: 125.6
click at [197, 259] on span at bounding box center [197, 254] width 11 height 11
click at [192, 255] on input "Сохранить корпоративную скидку" at bounding box center [192, 254] width 1 height 1
checkbox input "false"
click at [810, 456] on div "Отключить" at bounding box center [781, 448] width 76 height 20
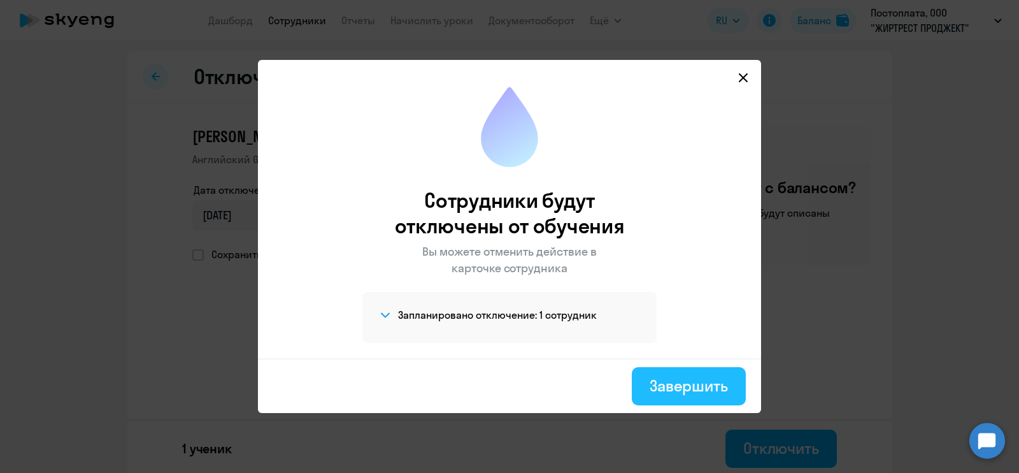
click at [684, 387] on div "Завершить" at bounding box center [689, 385] width 78 height 20
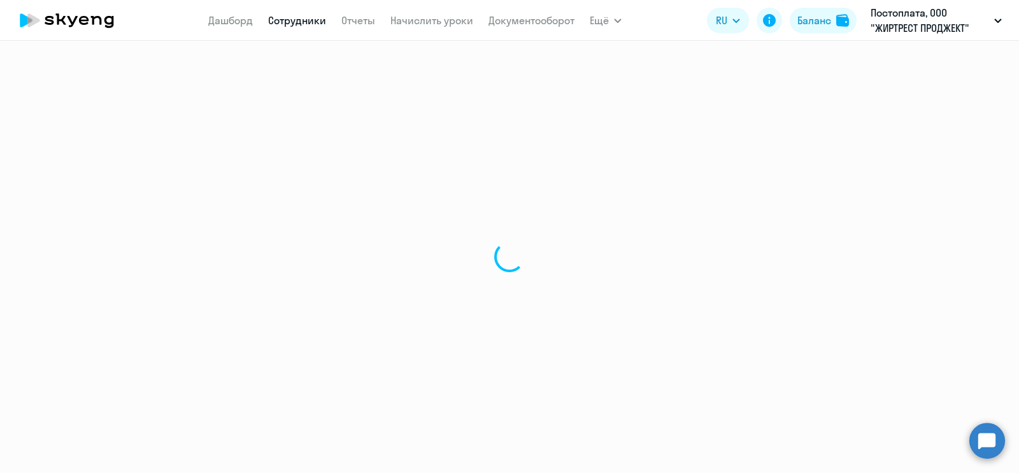
select select "30"
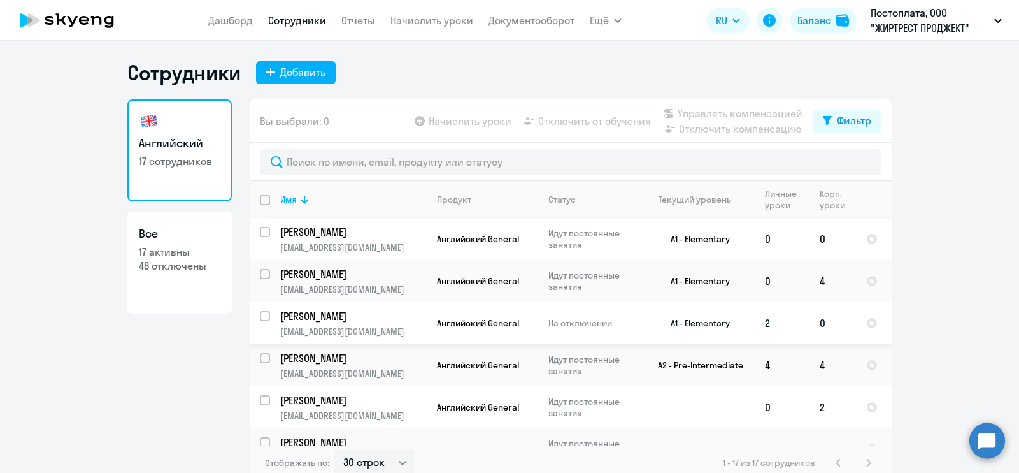
click at [766, 318] on td "2" at bounding box center [782, 323] width 55 height 42
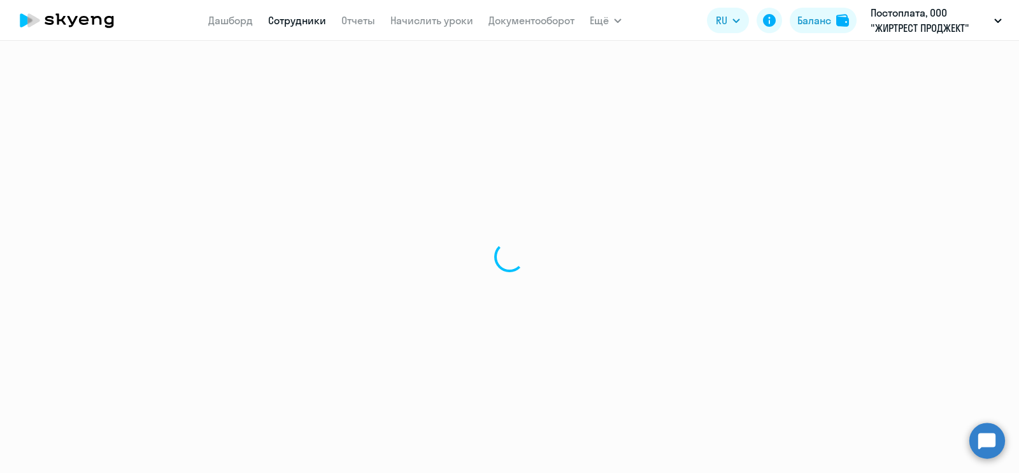
select select "english"
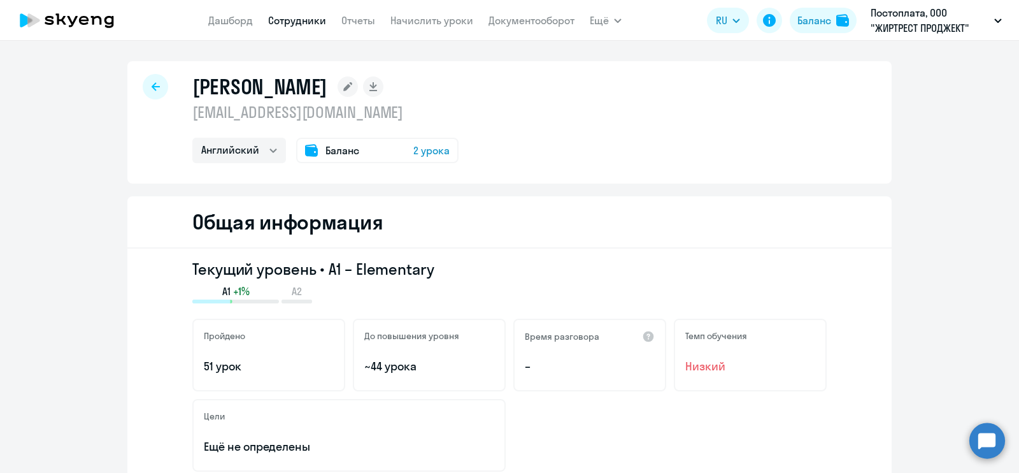
click at [440, 154] on span "2 урока" at bounding box center [431, 150] width 36 height 15
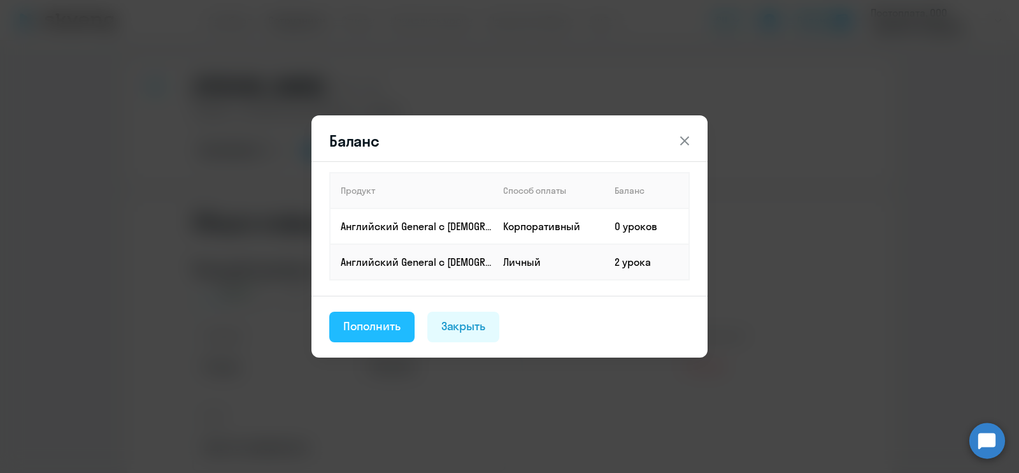
click at [384, 324] on div "Пополнить" at bounding box center [371, 326] width 57 height 17
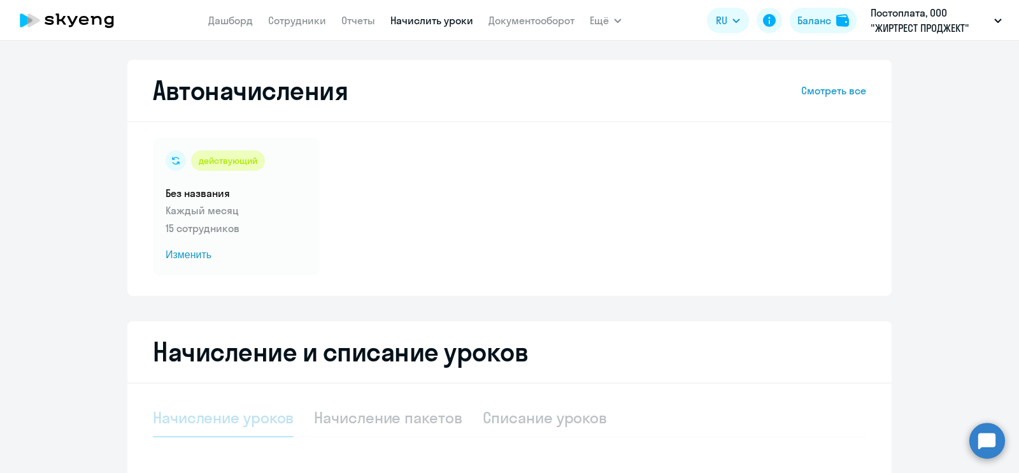
select select "10"
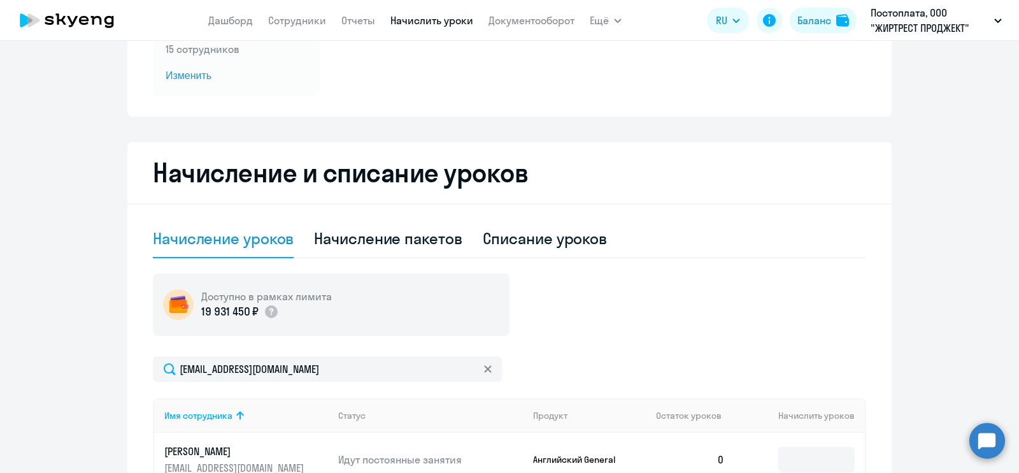
scroll to position [398, 0]
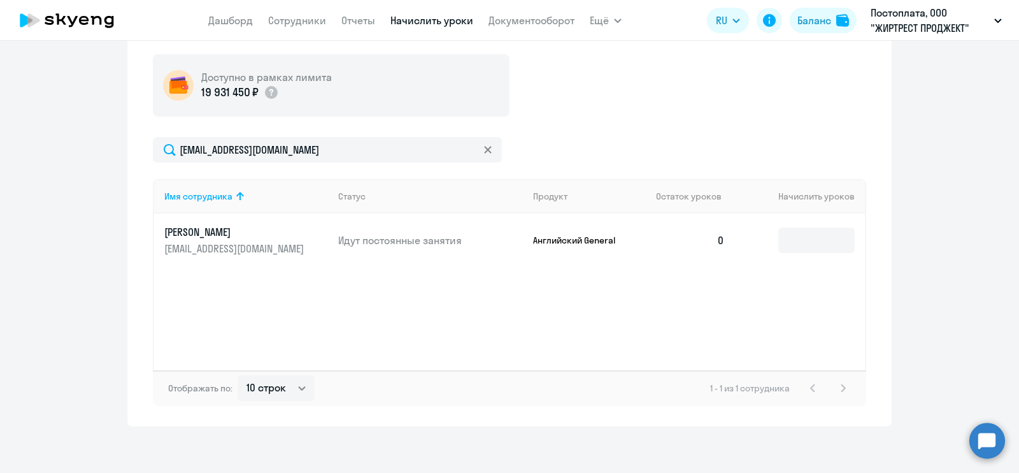
drag, startPoint x: 618, startPoint y: 234, endPoint x: 645, endPoint y: 238, distance: 27.1
click at [636, 238] on td "Английский General" at bounding box center [585, 240] width 124 height 54
click at [812, 240] on input at bounding box center [817, 239] width 76 height 25
click at [775, 141] on div "[EMAIL_ADDRESS][DOMAIN_NAME]" at bounding box center [510, 149] width 714 height 25
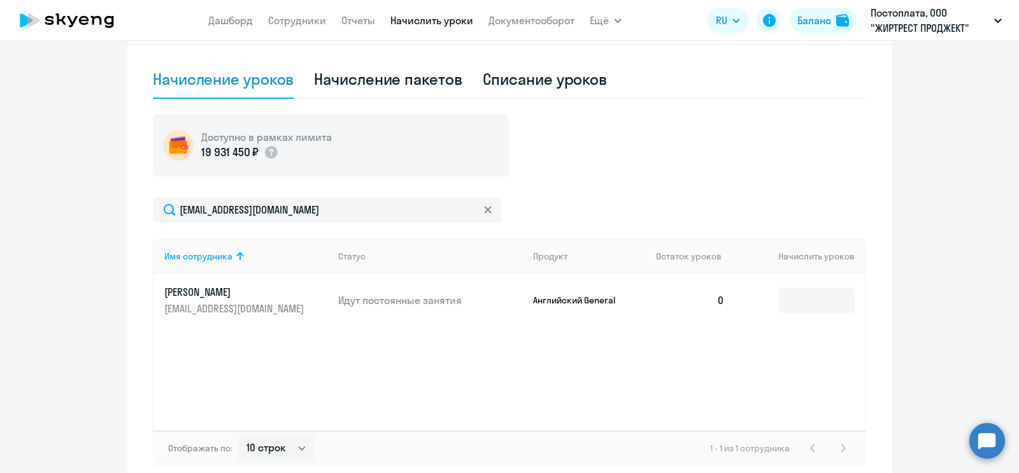
scroll to position [239, 0]
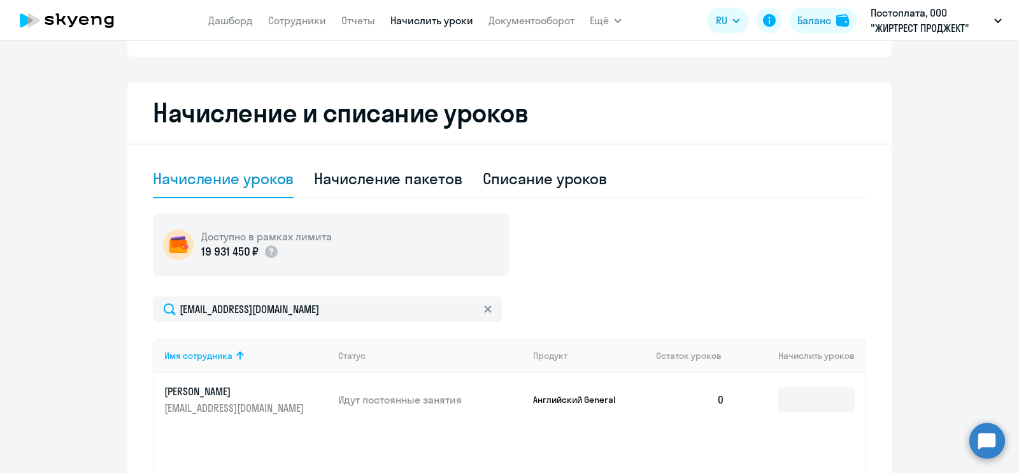
drag, startPoint x: 478, startPoint y: 317, endPoint x: 484, endPoint y: 310, distance: 8.6
click at [483, 312] on div at bounding box center [488, 308] width 10 height 25
click at [484, 310] on icon at bounding box center [487, 308] width 7 height 7
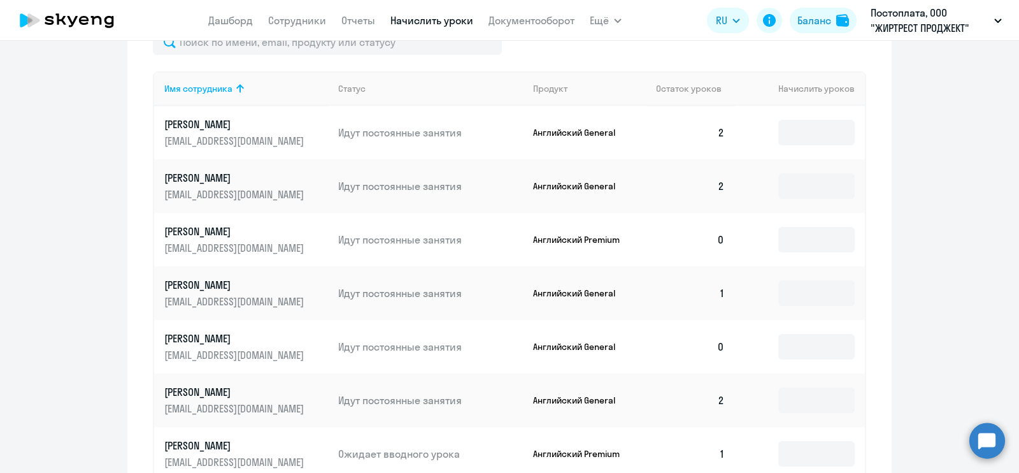
scroll to position [403, 0]
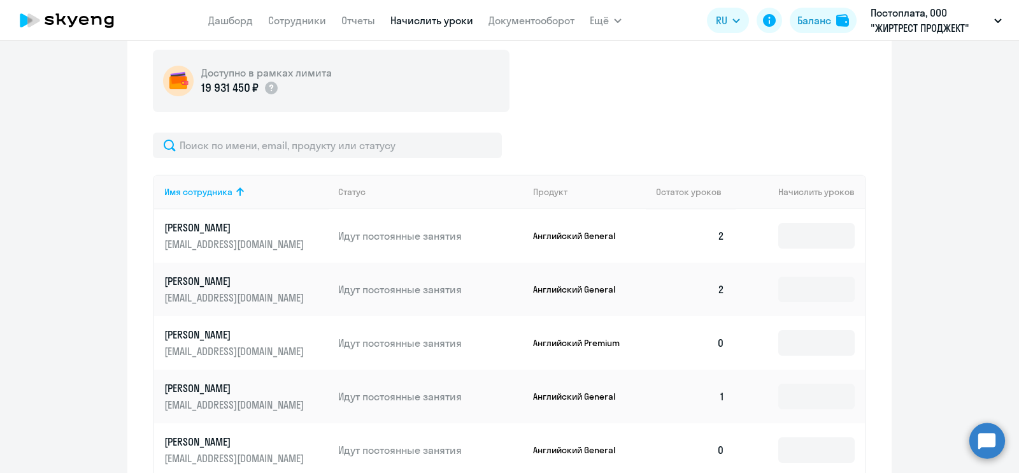
click at [186, 285] on p "[PERSON_NAME]" at bounding box center [235, 281] width 143 height 14
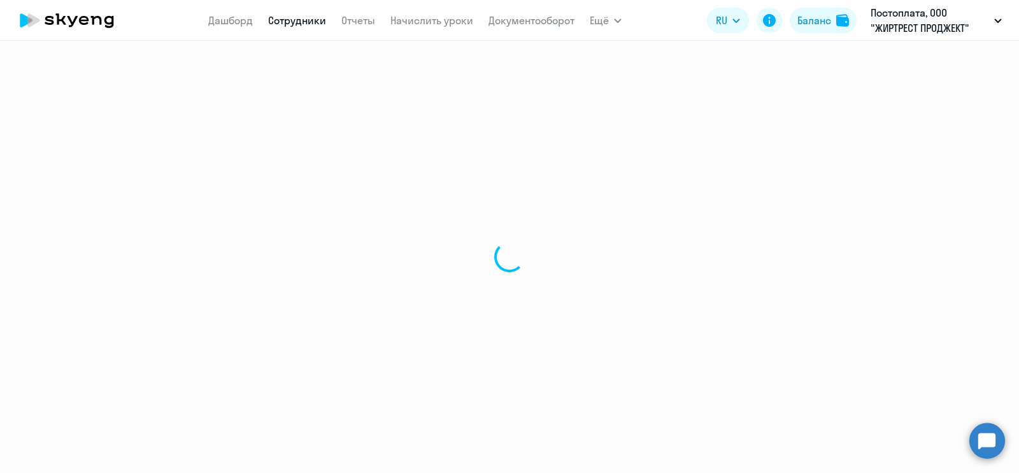
select select "english"
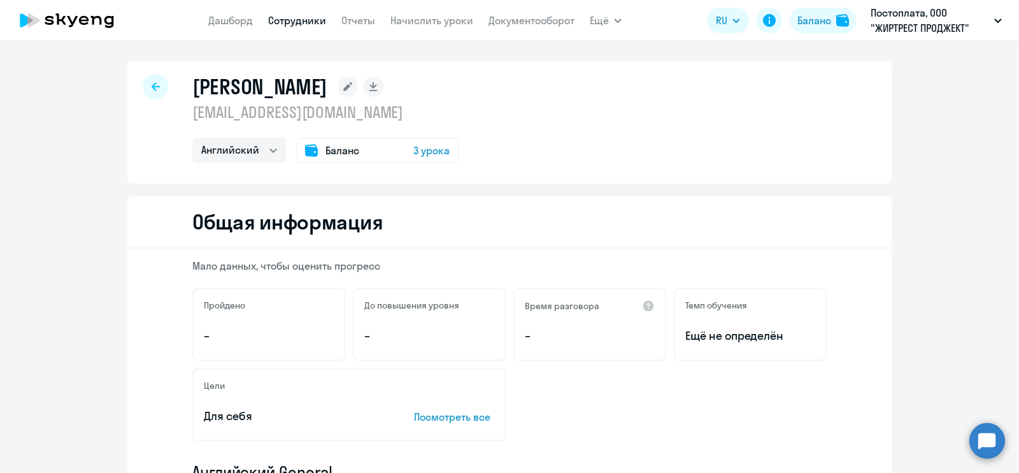
click at [420, 150] on span "3 урока" at bounding box center [431, 150] width 36 height 15
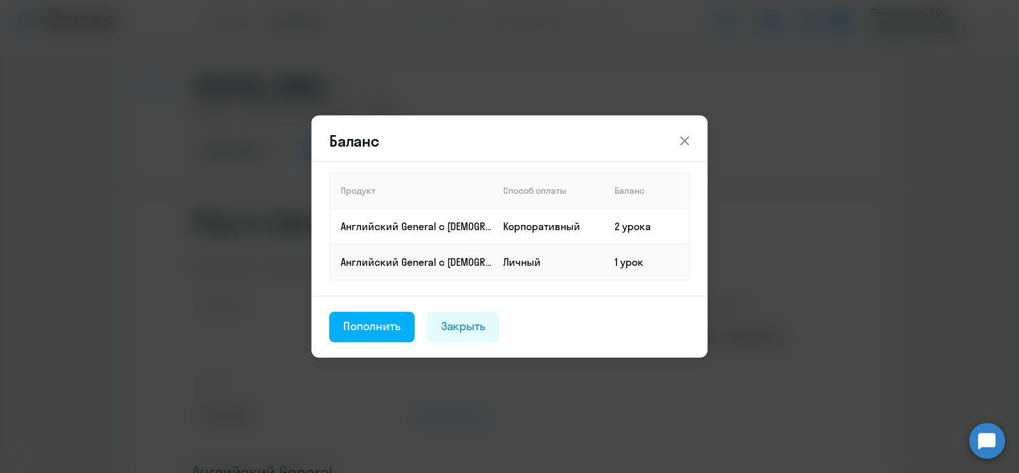
click at [689, 136] on icon at bounding box center [684, 140] width 15 height 15
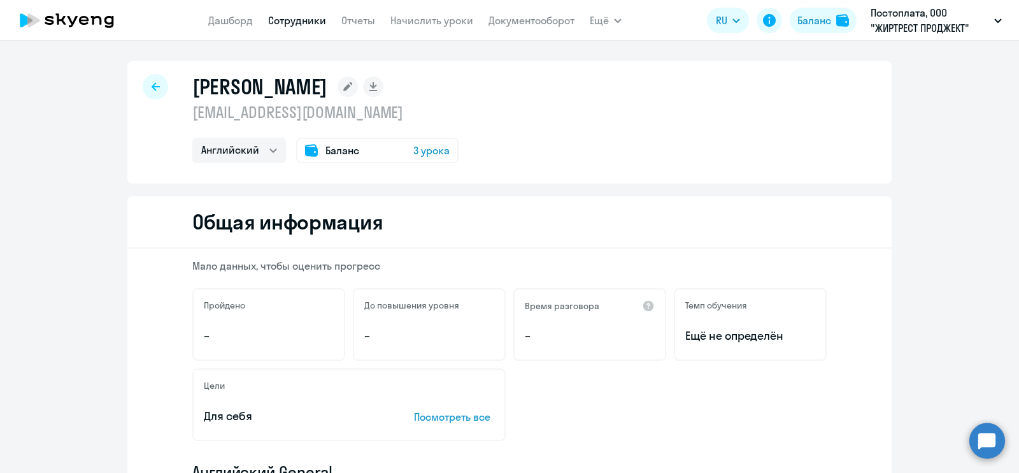
click at [163, 94] on div "[PERSON_NAME] [EMAIL_ADDRESS][DOMAIN_NAME] Английский Баланс 3 урока" at bounding box center [509, 122] width 764 height 122
click at [152, 87] on icon at bounding box center [156, 86] width 8 height 8
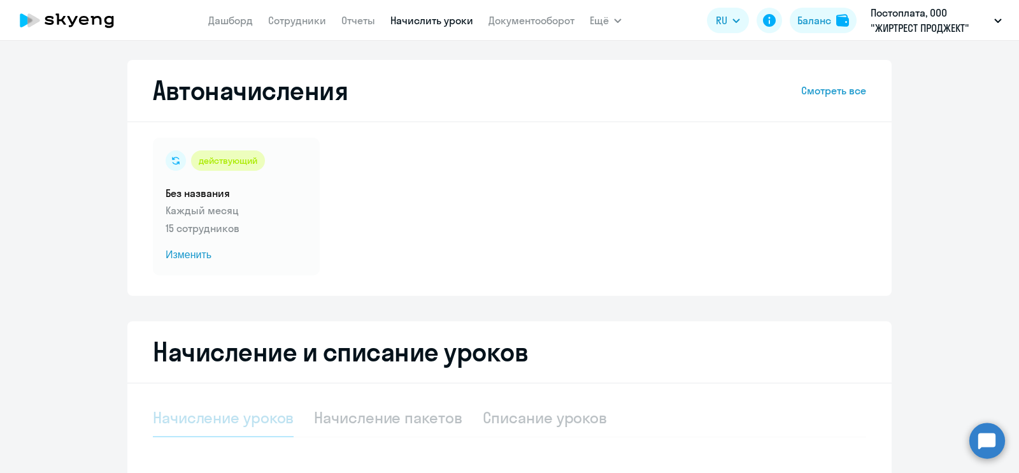
select select "10"
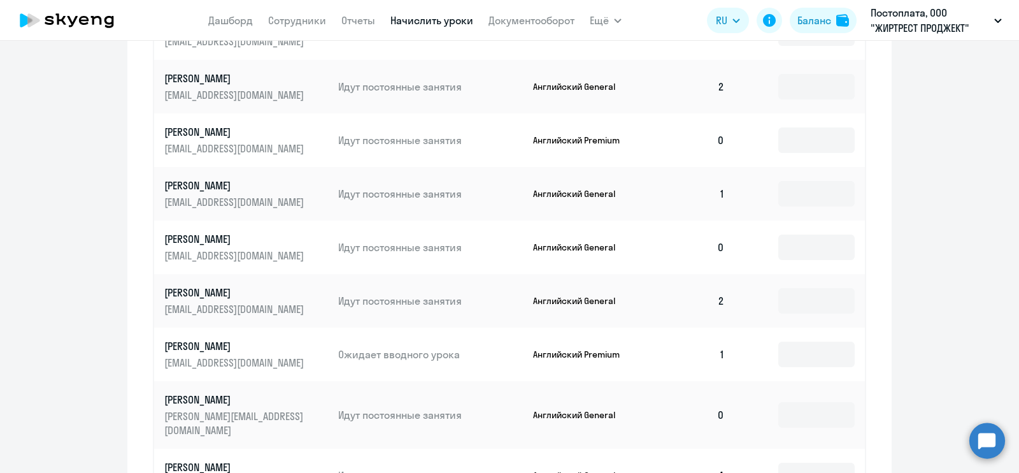
scroll to position [557, 0]
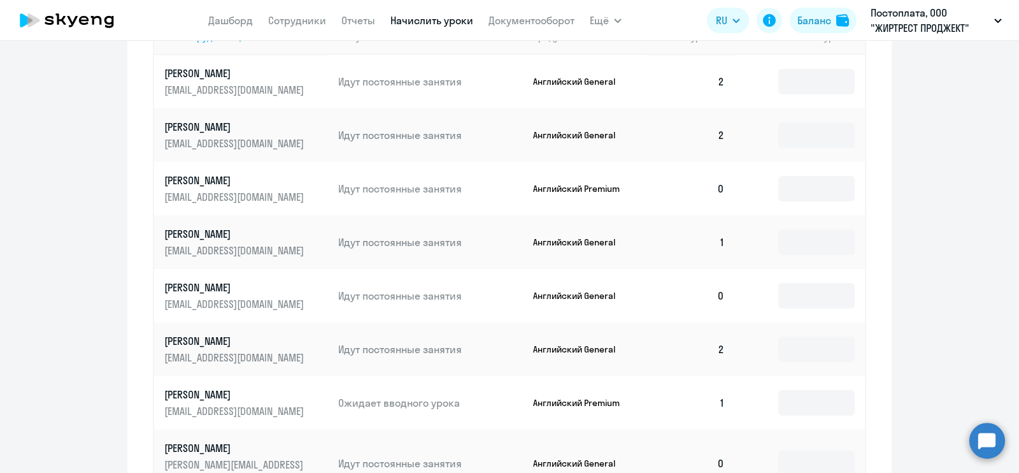
click at [262, 117] on td "[PERSON_NAME] [EMAIL_ADDRESS][DOMAIN_NAME]" at bounding box center [241, 135] width 174 height 54
click at [224, 138] on p "[EMAIL_ADDRESS][DOMAIN_NAME]" at bounding box center [235, 143] width 143 height 14
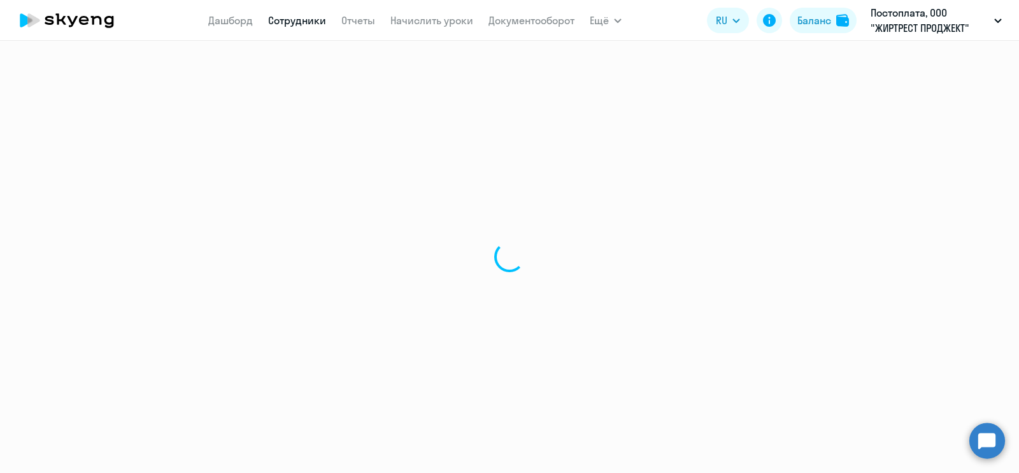
select select "english"
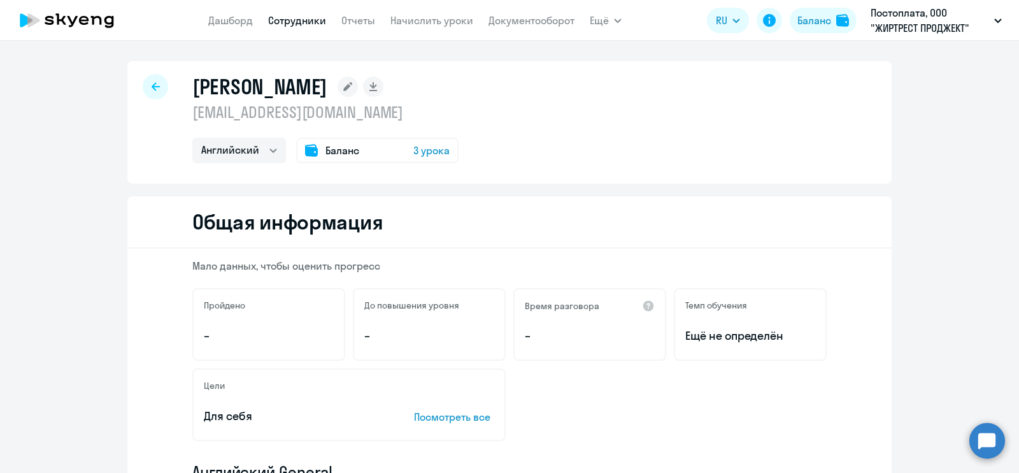
click at [143, 86] on div at bounding box center [155, 86] width 25 height 25
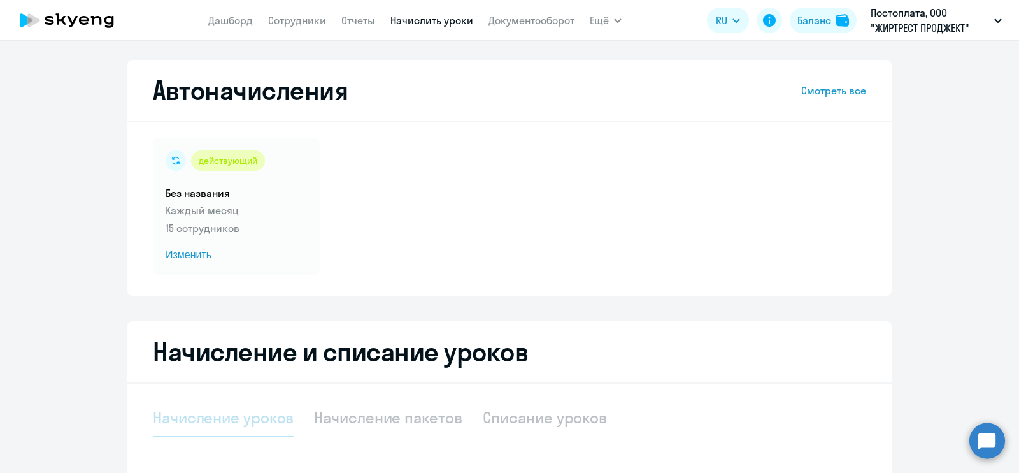
click at [153, 82] on h2 "Автоначисления" at bounding box center [250, 90] width 195 height 31
select select "10"
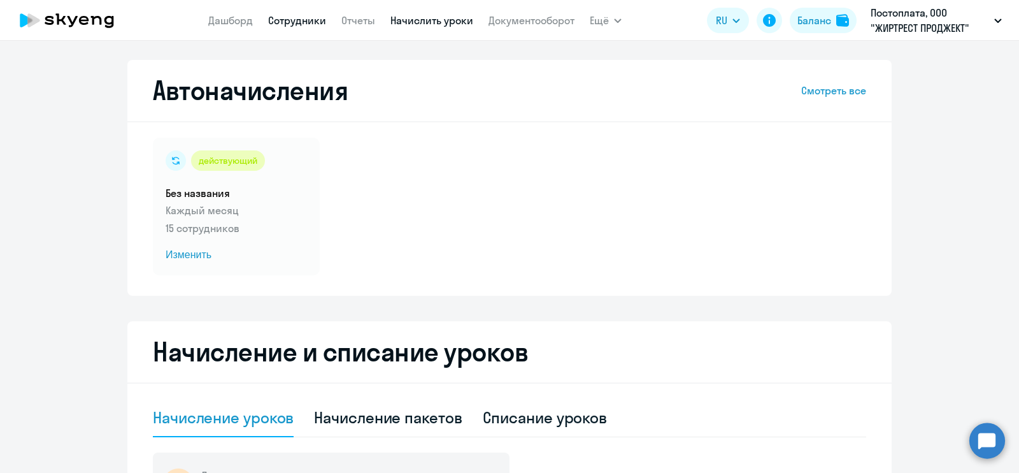
click at [310, 22] on link "Сотрудники" at bounding box center [297, 20] width 58 height 13
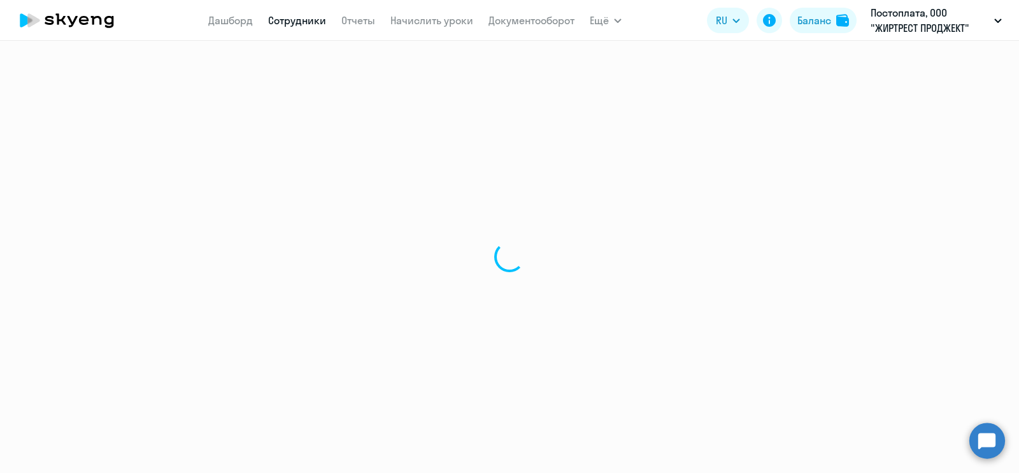
select select "30"
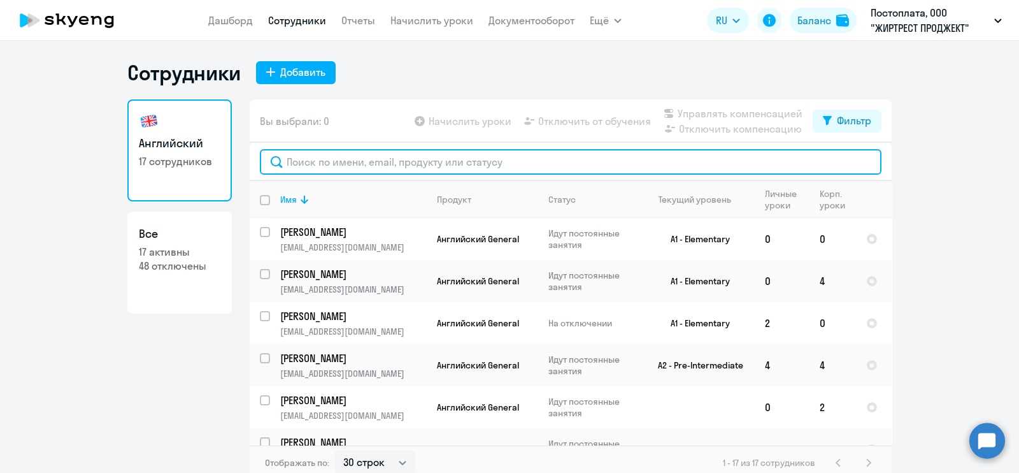
click at [322, 158] on input "text" at bounding box center [571, 161] width 622 height 25
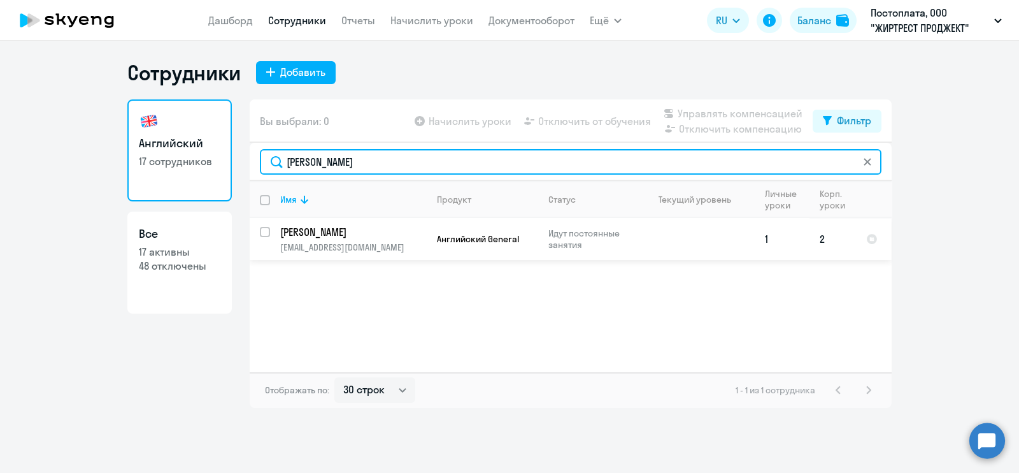
type input "[PERSON_NAME]"
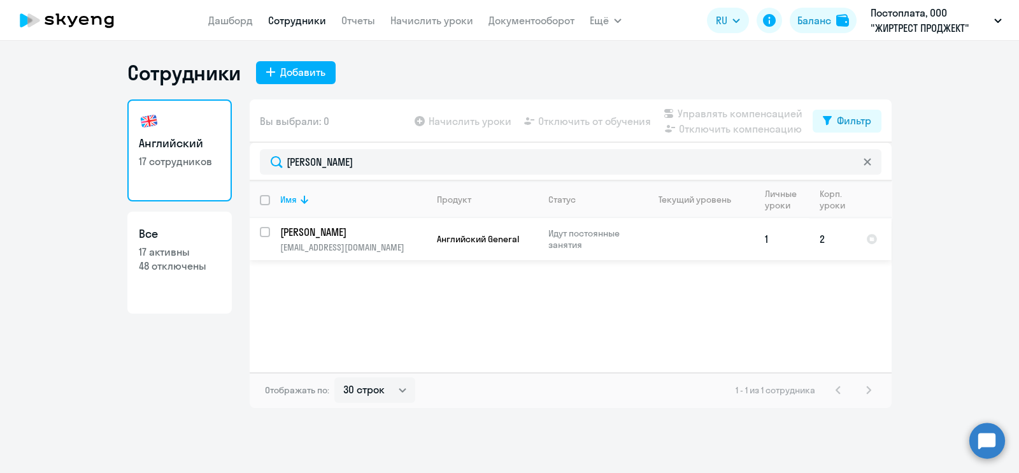
click at [267, 231] on input "select row 41799000" at bounding box center [272, 239] width 25 height 25
checkbox input "true"
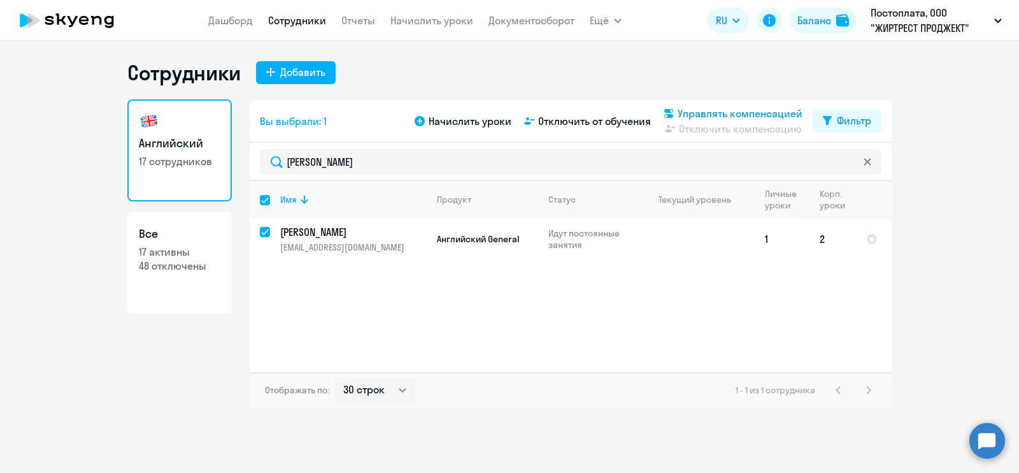
click at [714, 117] on span "Управлять компенсацией" at bounding box center [740, 113] width 125 height 15
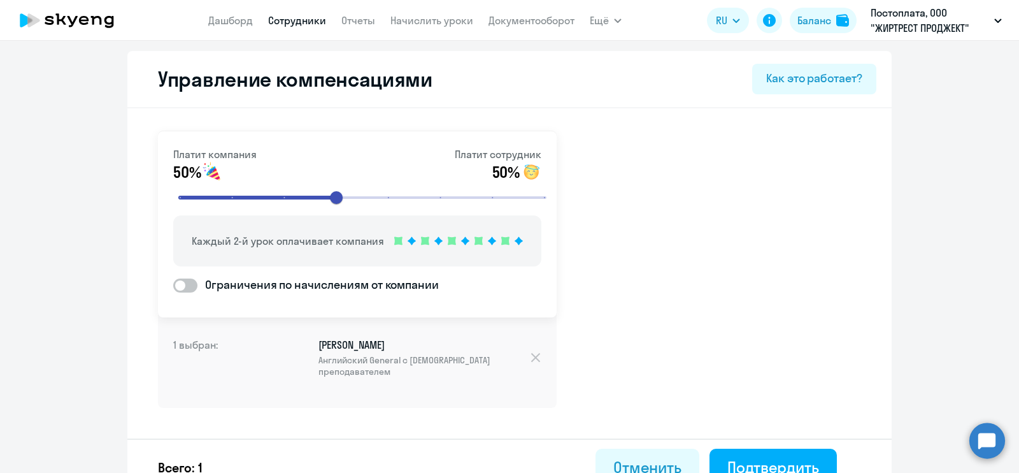
scroll to position [22, 0]
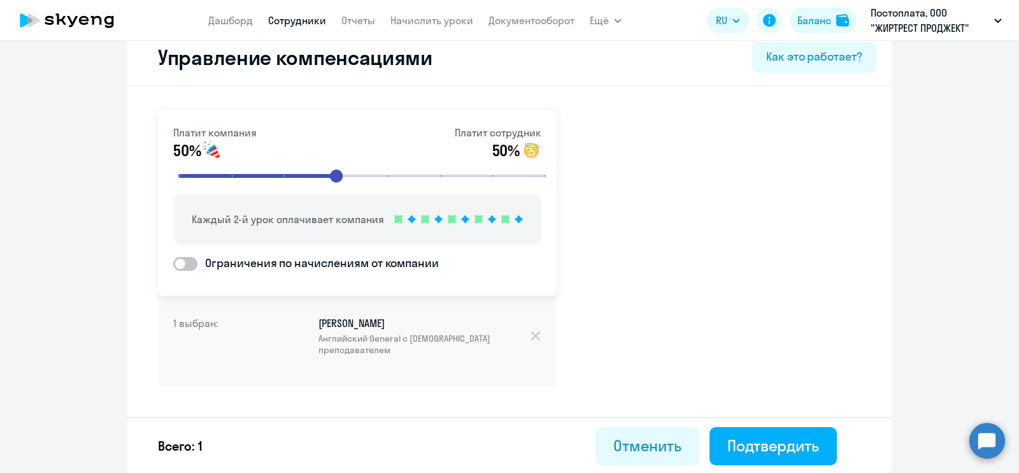
select select "30"
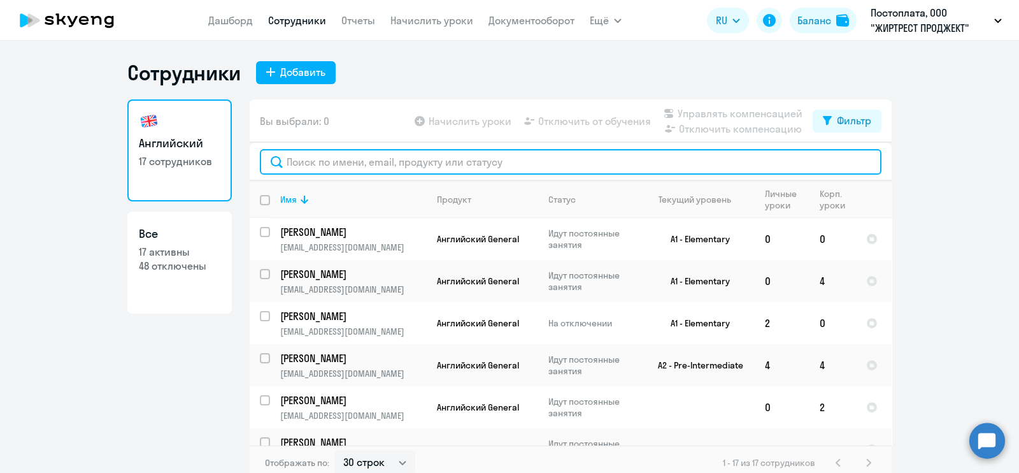
click at [333, 163] on input "text" at bounding box center [571, 161] width 622 height 25
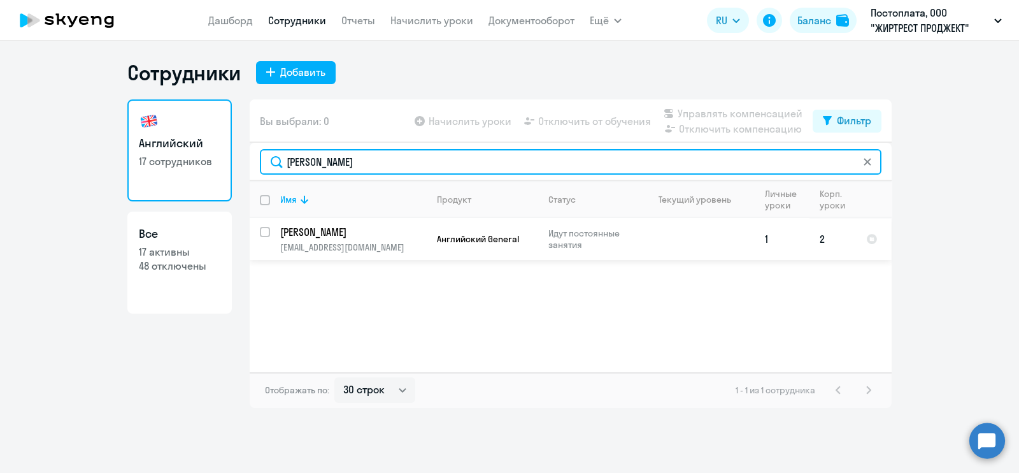
type input "[PERSON_NAME]"
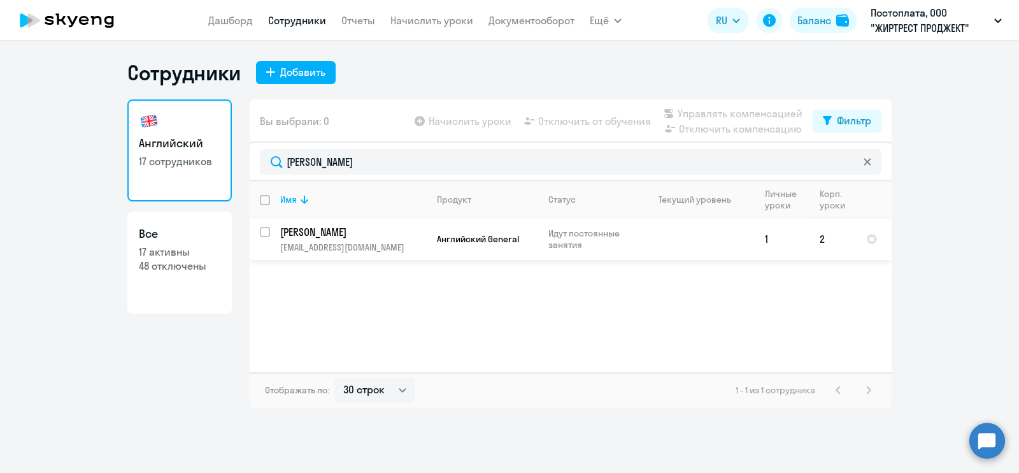
click at [267, 231] on input "select row 41799000" at bounding box center [272, 239] width 25 height 25
checkbox input "true"
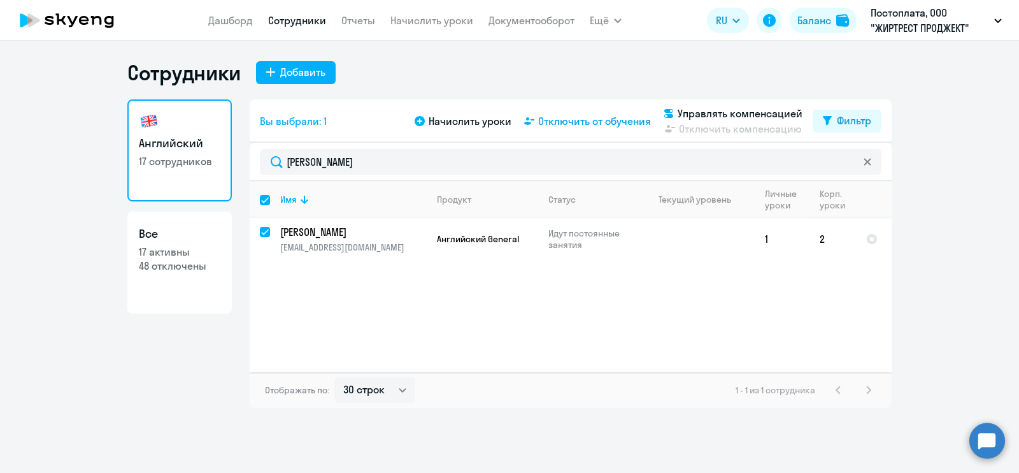
click at [635, 116] on span "Отключить от обучения" at bounding box center [594, 120] width 113 height 15
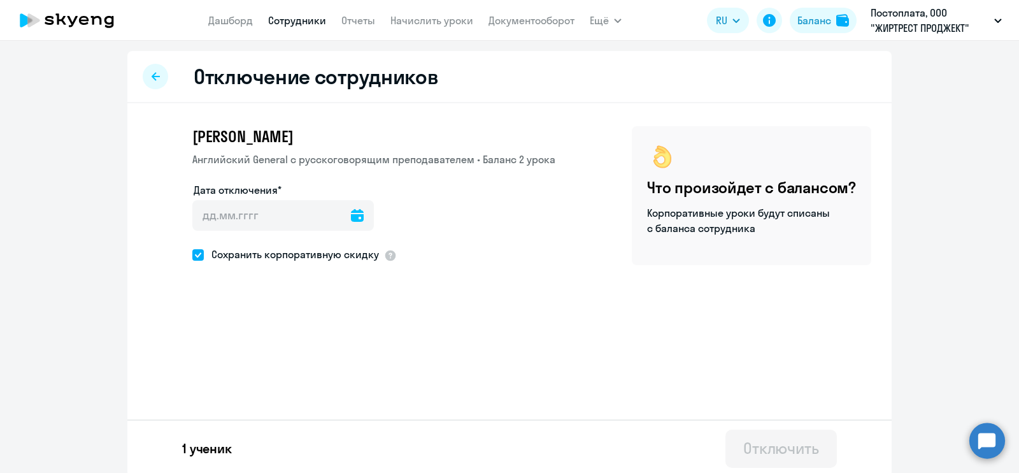
click at [351, 212] on icon at bounding box center [357, 215] width 13 height 13
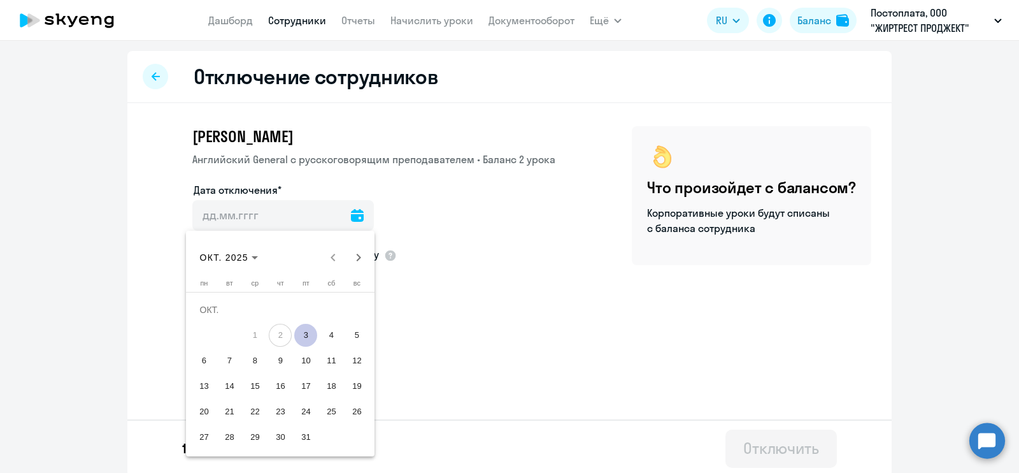
click at [310, 333] on span "3" at bounding box center [305, 335] width 23 height 23
type input "[DATE]"
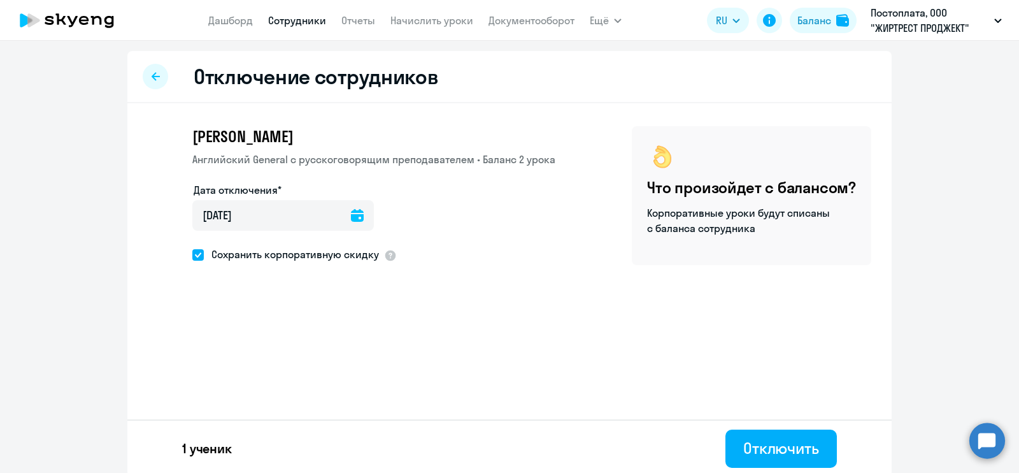
click at [195, 255] on span at bounding box center [197, 254] width 11 height 11
click at [192, 255] on input "Сохранить корпоративную скидку" at bounding box center [192, 254] width 1 height 1
checkbox input "false"
click at [770, 440] on div "Отключить" at bounding box center [781, 448] width 76 height 20
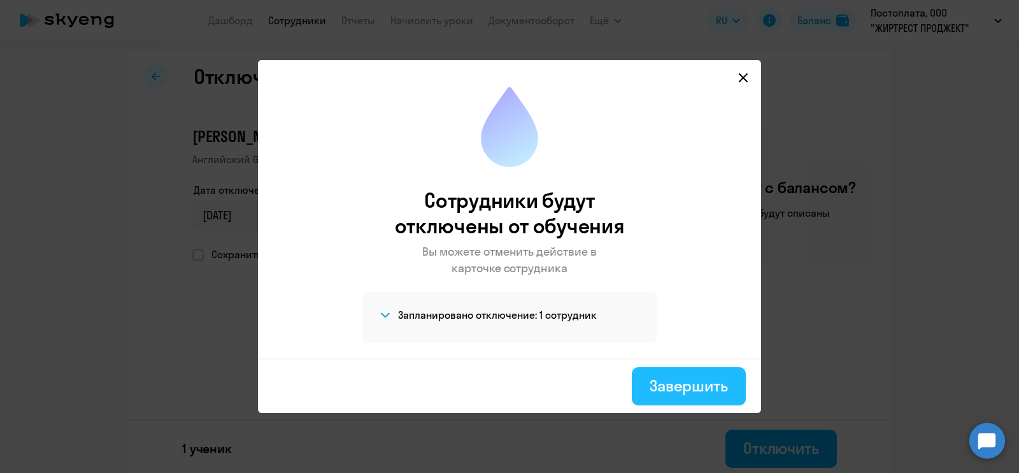
click at [686, 398] on button "Завершить" at bounding box center [689, 386] width 114 height 38
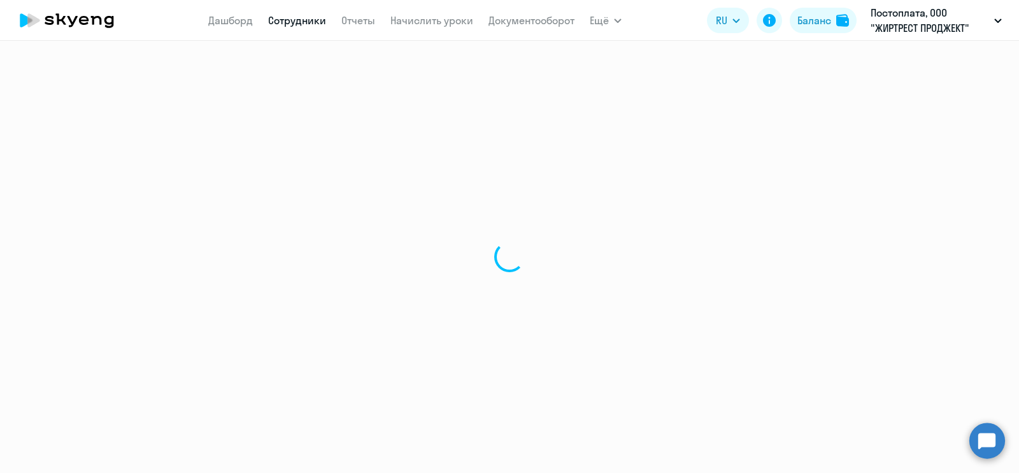
select select "30"
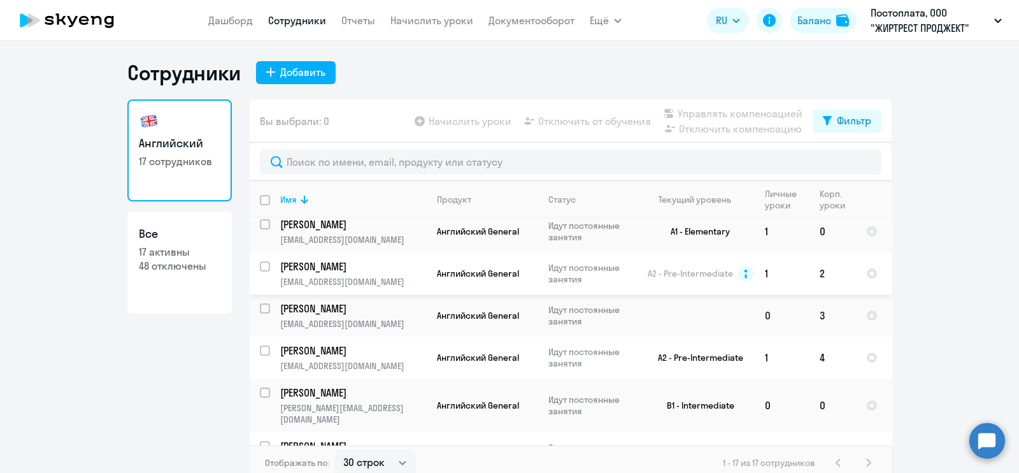
scroll to position [239, 0]
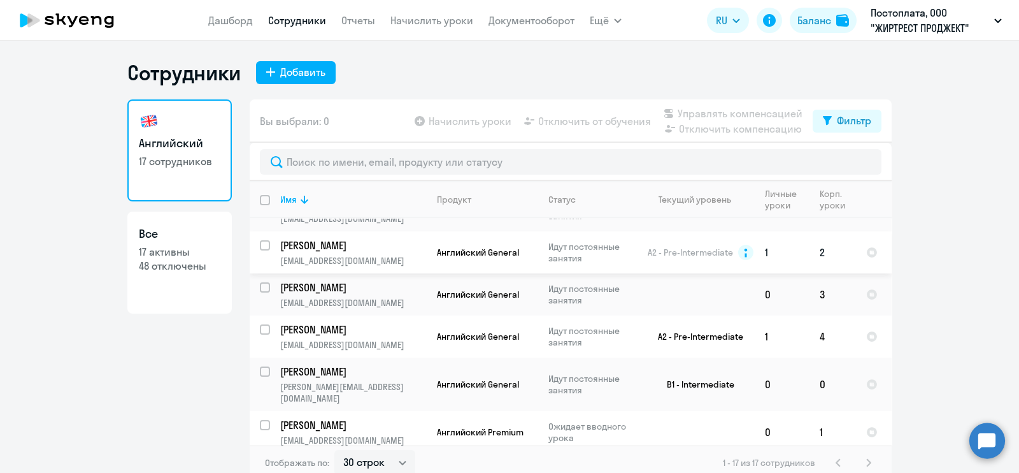
click at [261, 244] on input "select row 3252519" at bounding box center [272, 252] width 25 height 25
checkbox input "true"
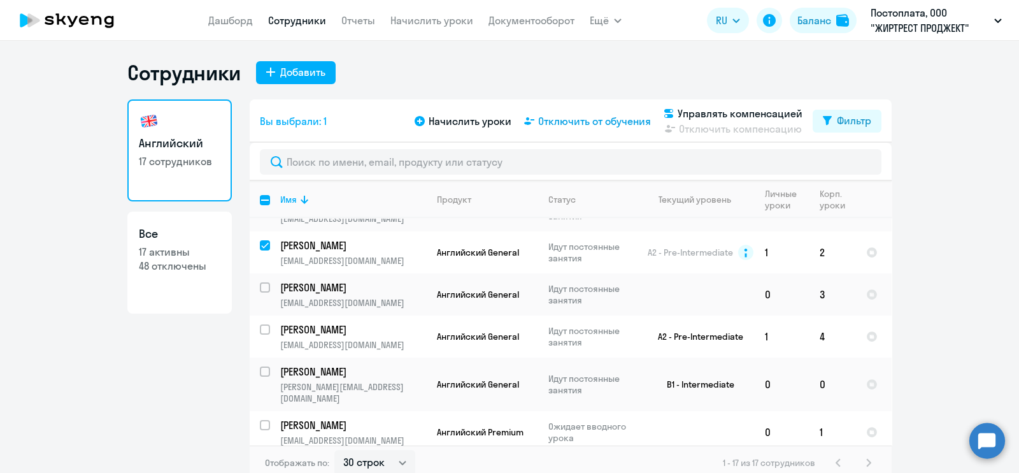
click at [615, 119] on span "Отключить от обучения" at bounding box center [594, 120] width 113 height 15
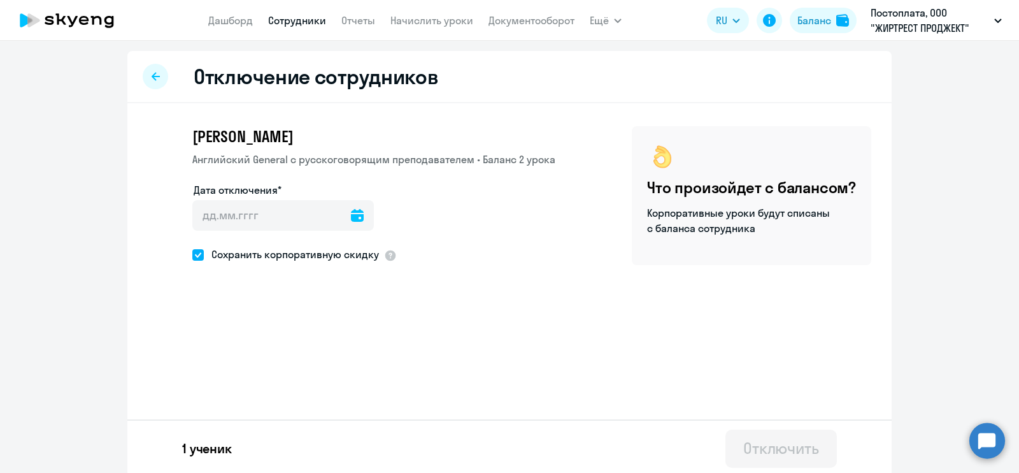
click at [351, 216] on icon at bounding box center [357, 215] width 13 height 13
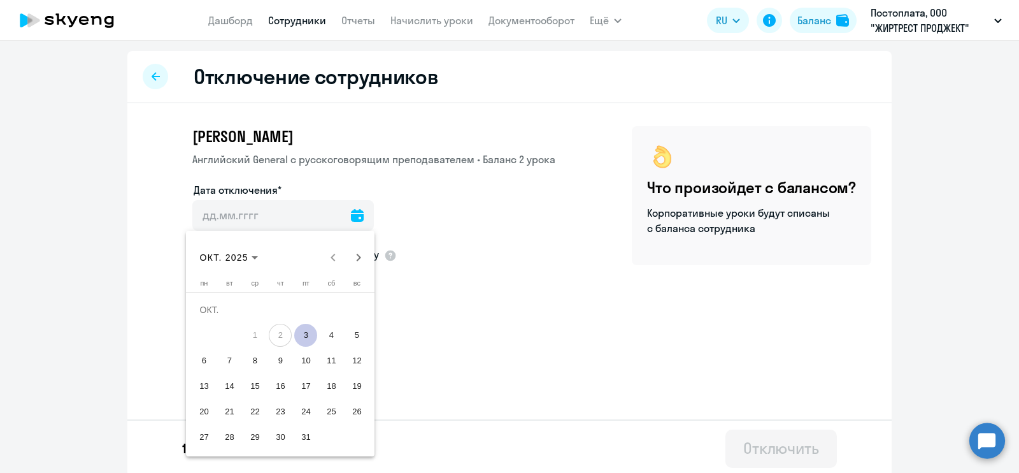
click at [308, 336] on span "3" at bounding box center [305, 335] width 23 height 23
type input "[DATE]"
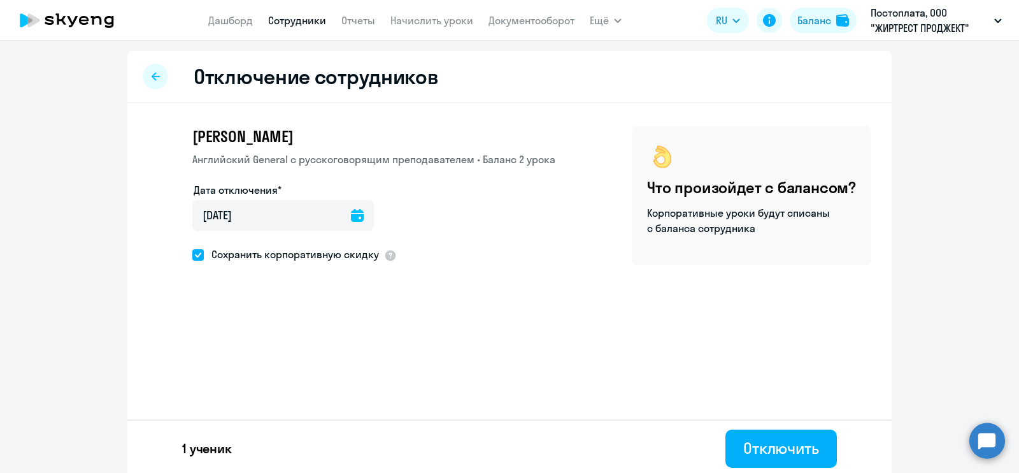
click at [192, 253] on span at bounding box center [197, 254] width 11 height 11
click at [192, 254] on input "Сохранить корпоративную скидку" at bounding box center [192, 254] width 1 height 1
checkbox input "false"
click at [726, 437] on button "Отключить" at bounding box center [781, 448] width 111 height 38
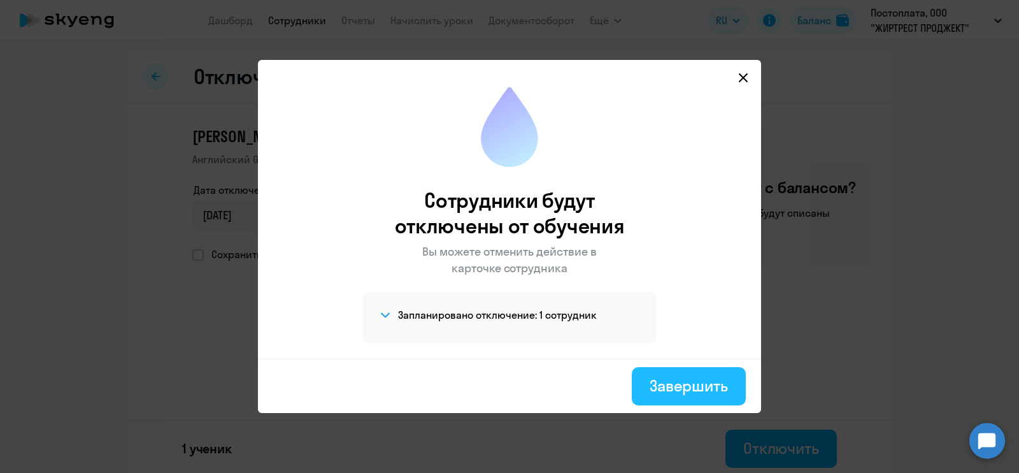
click at [681, 375] on div "Завершить" at bounding box center [689, 385] width 78 height 20
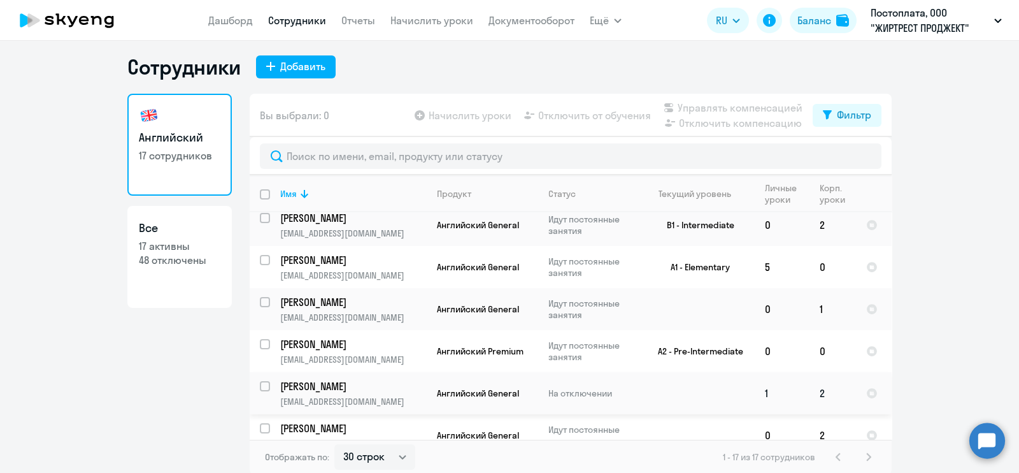
scroll to position [7, 0]
click at [398, 448] on select "30 строк 50 строк 100 строк" at bounding box center [374, 455] width 81 height 25
select select "50"
click at [334, 443] on select "30 строк 50 строк 100 строк" at bounding box center [374, 455] width 81 height 25
drag, startPoint x: 989, startPoint y: 282, endPoint x: 935, endPoint y: 291, distance: 55.6
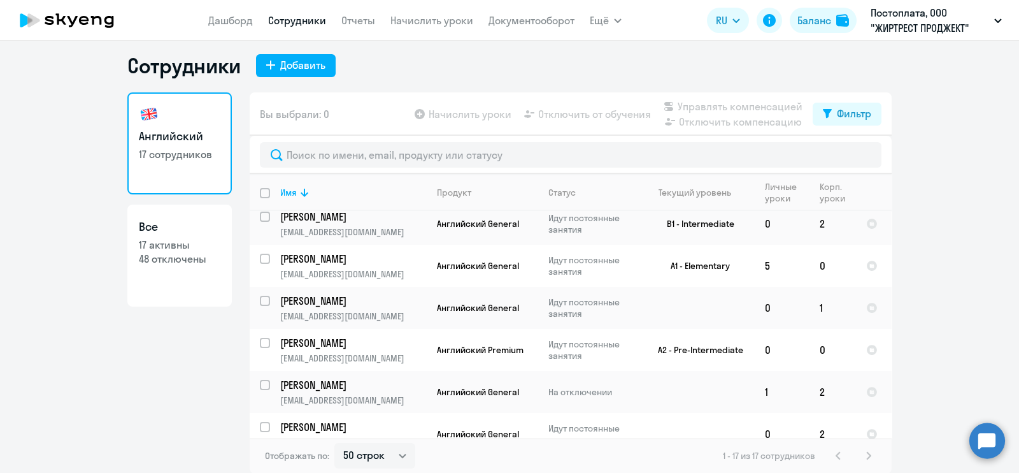
click at [987, 282] on ng-component "Сотрудники Добавить Английский 17 сотрудников Все 17 активны 48 отключены Вы вы…" at bounding box center [509, 263] width 1019 height 420
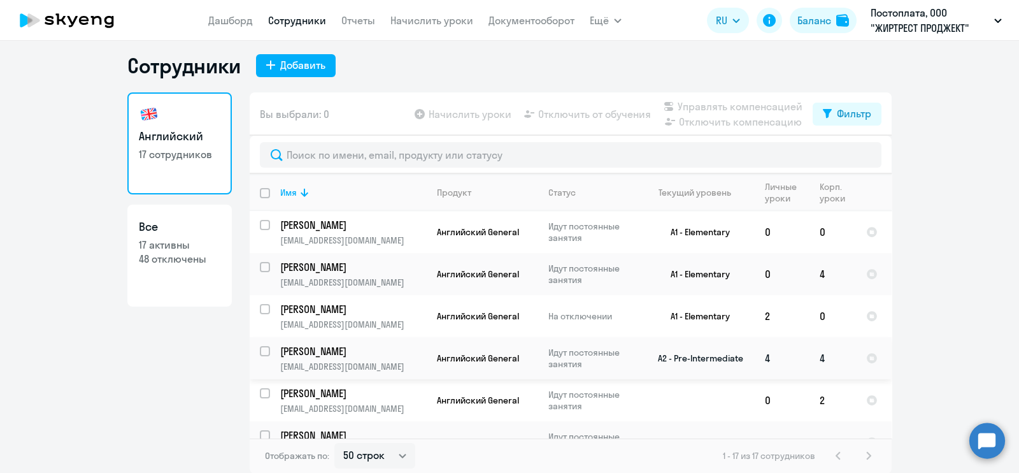
scroll to position [0, 0]
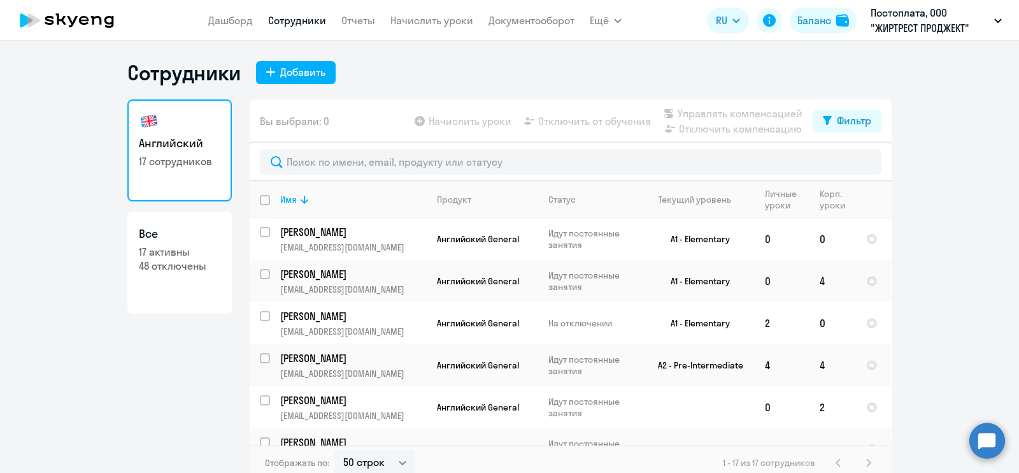
drag, startPoint x: 445, startPoint y: 80, endPoint x: 415, endPoint y: 74, distance: 30.0
click at [440, 78] on div "Сотрудники Добавить" at bounding box center [509, 72] width 764 height 25
click at [977, 205] on ng-component "Сотрудники Добавить Английский 17 сотрудников Все 17 активны 48 отключены Вы вы…" at bounding box center [509, 270] width 1019 height 420
